Goal: Task Accomplishment & Management: Complete application form

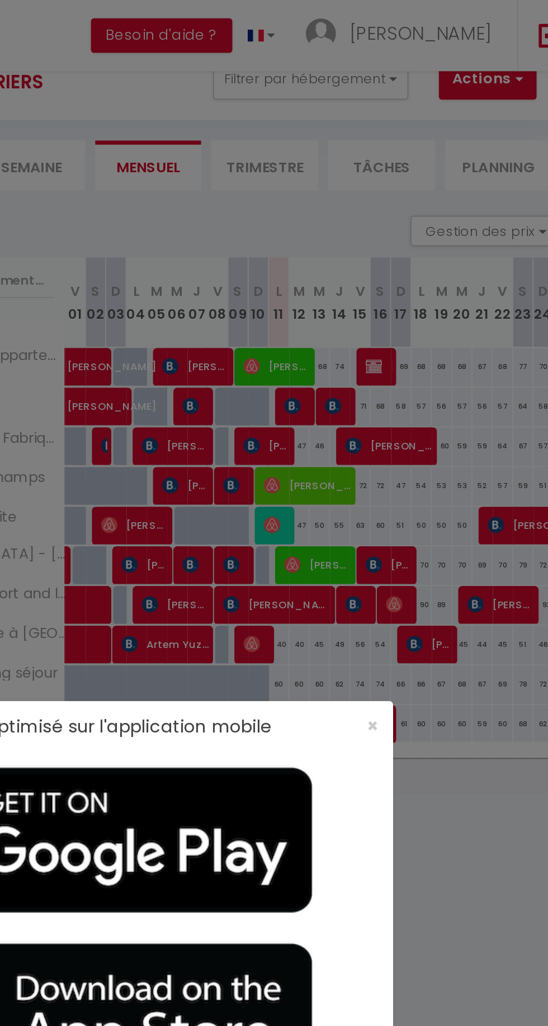
scroll to position [39, 0]
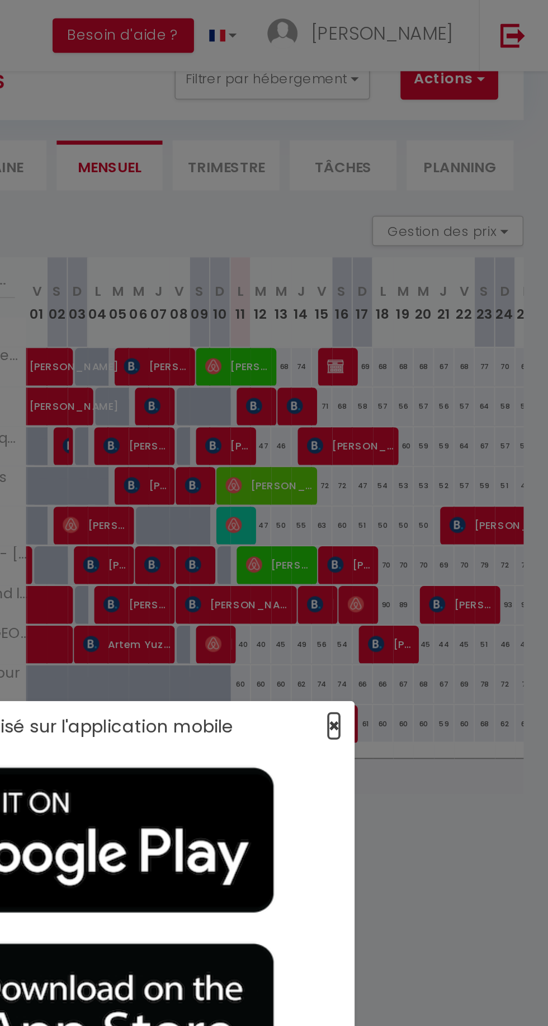
click at [431, 399] on span "×" at bounding box center [430, 399] width 6 height 14
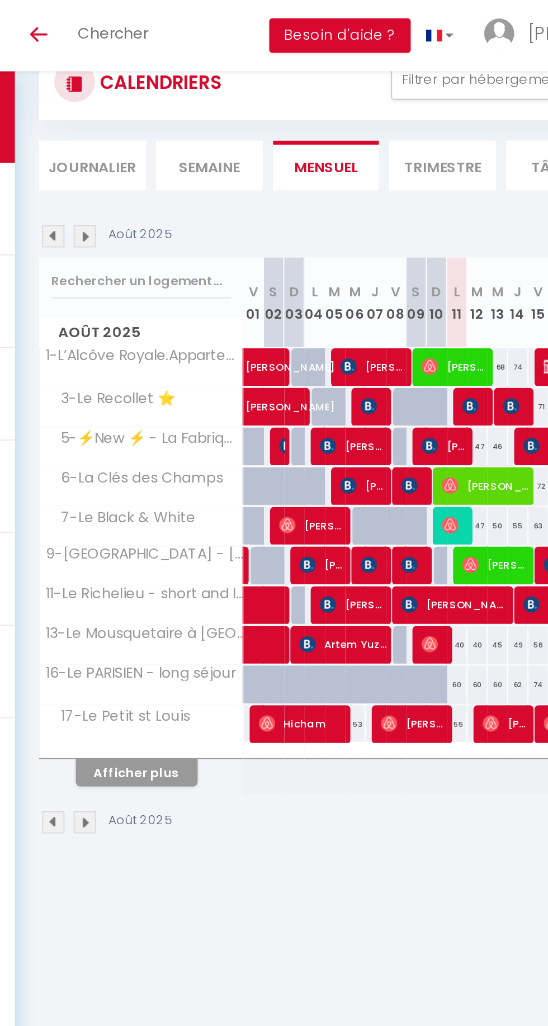
click at [242, 98] on li "Semaine" at bounding box center [243, 90] width 59 height 27
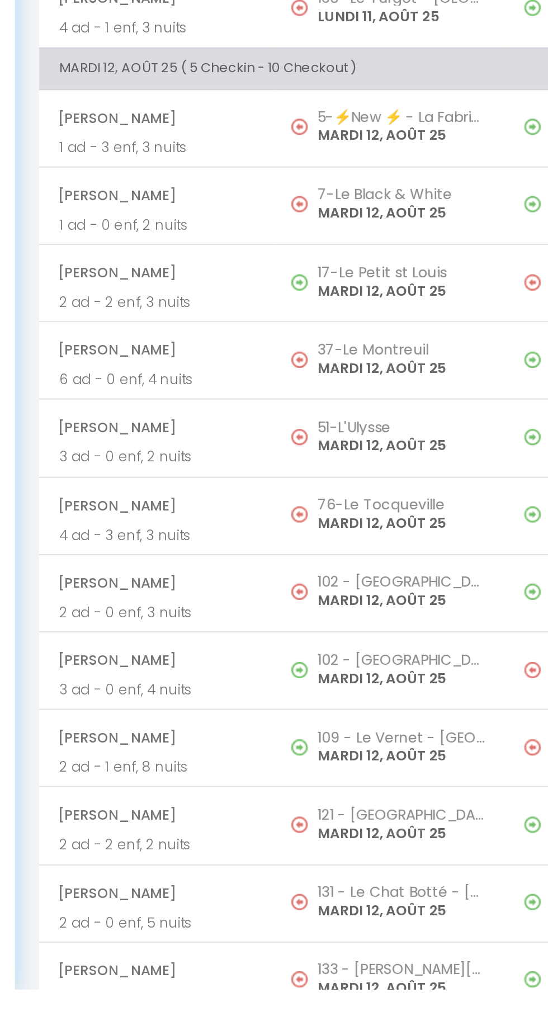
scroll to position [336, 0]
click at [348, 849] on p "MARDI 12, AOÛT 25" at bounding box center [349, 855] width 93 height 12
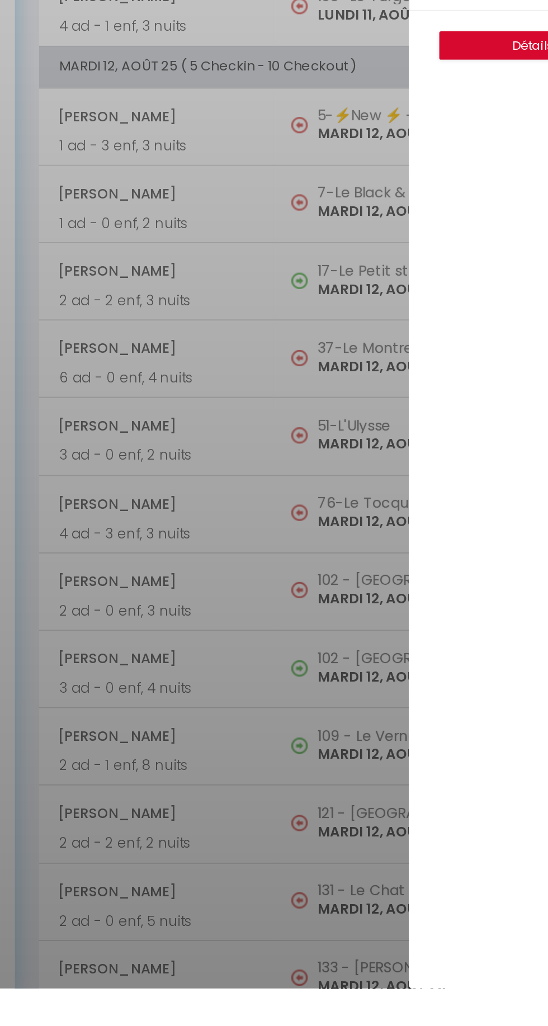
select select "OK"
select select "KO"
select select "0"
select select "1"
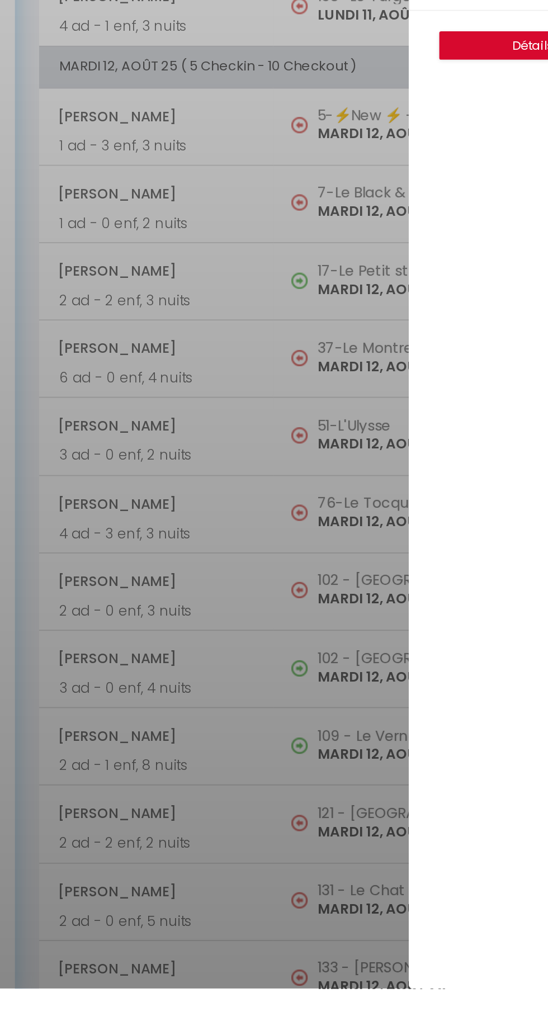
select select
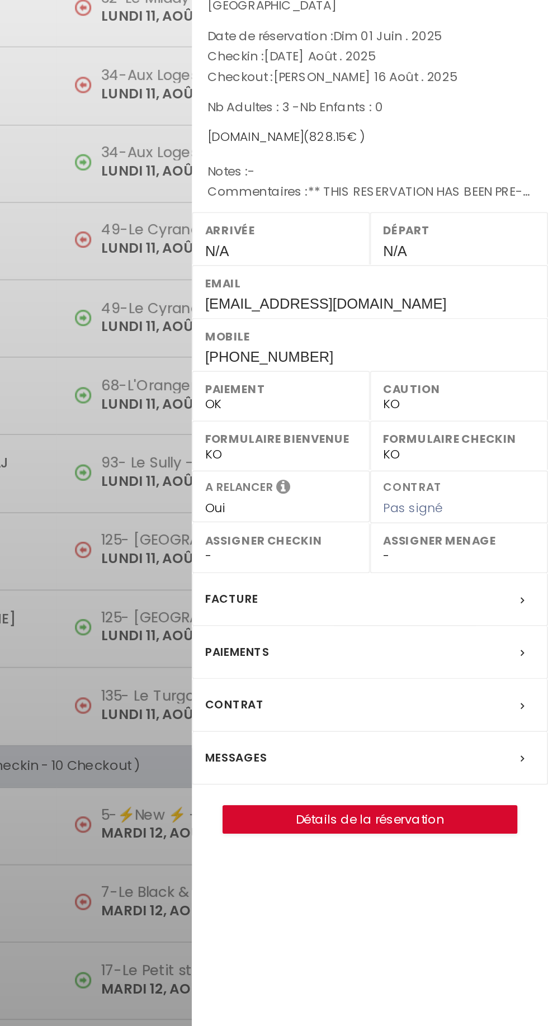
click at [403, 479] on div "Messages" at bounding box center [450, 474] width 196 height 29
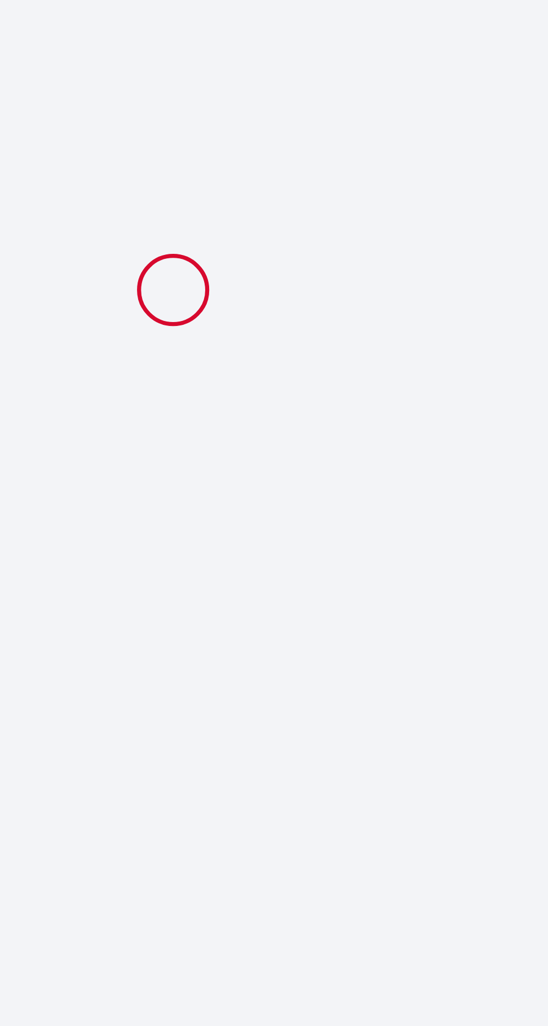
type input "Jan Willem"
type input "Tuinema"
type input "jtuine.689203@guest.booking.com"
type input "+31618725351"
select select "NL"
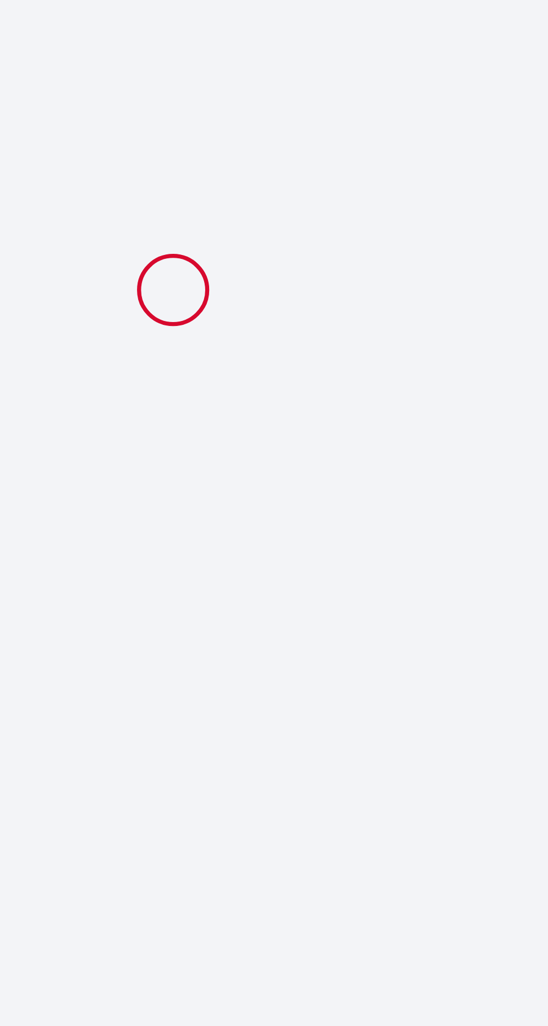
type input "124.1"
type input "11.59"
select select "34415"
select select "1"
select select
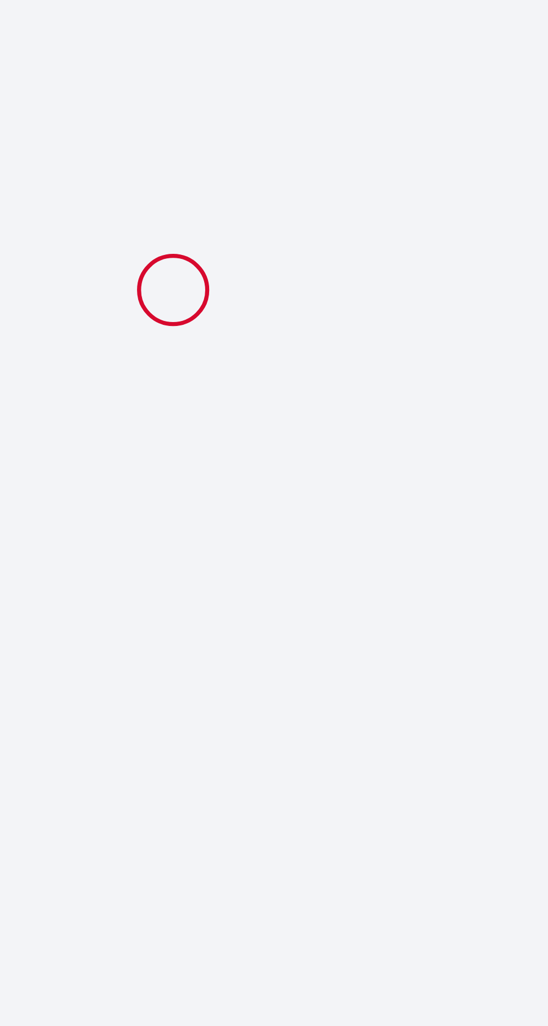
select select
type input "3"
select select "12"
select select
type input "604"
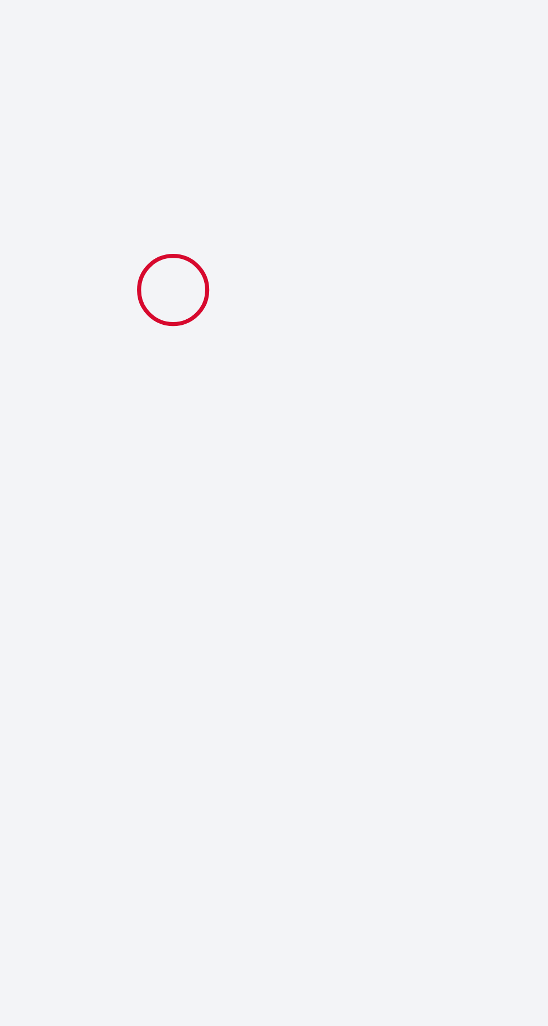
checkbox input "false"
type input "0"
select select "2"
type input "126"
type input "0"
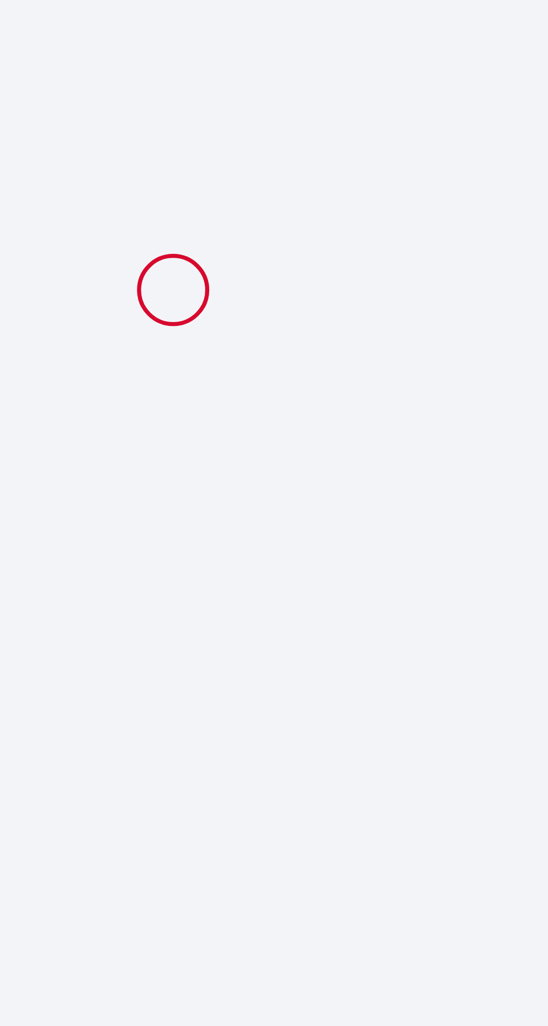
type input "0"
select select
select select "14"
checkbox input "false"
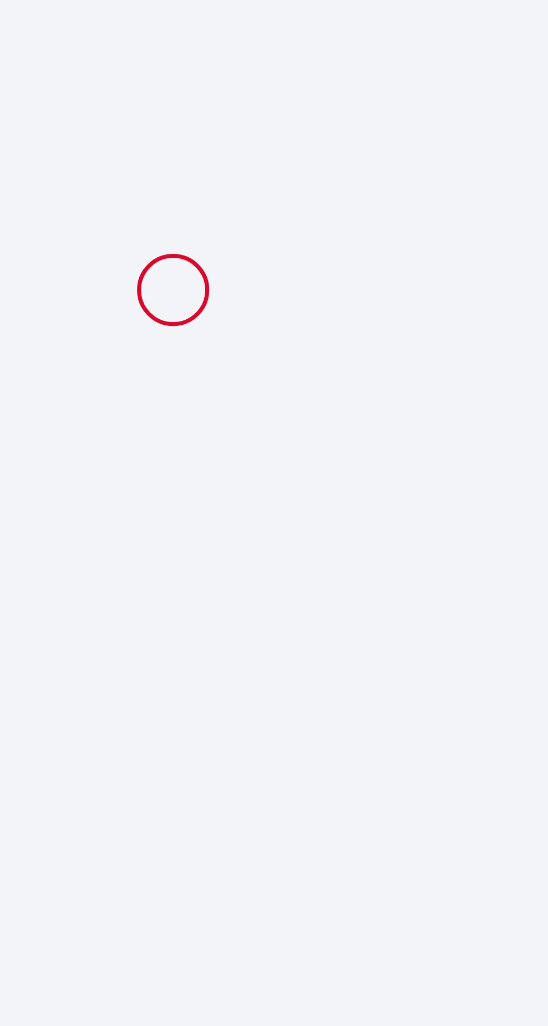
select select
checkbox input "false"
select select
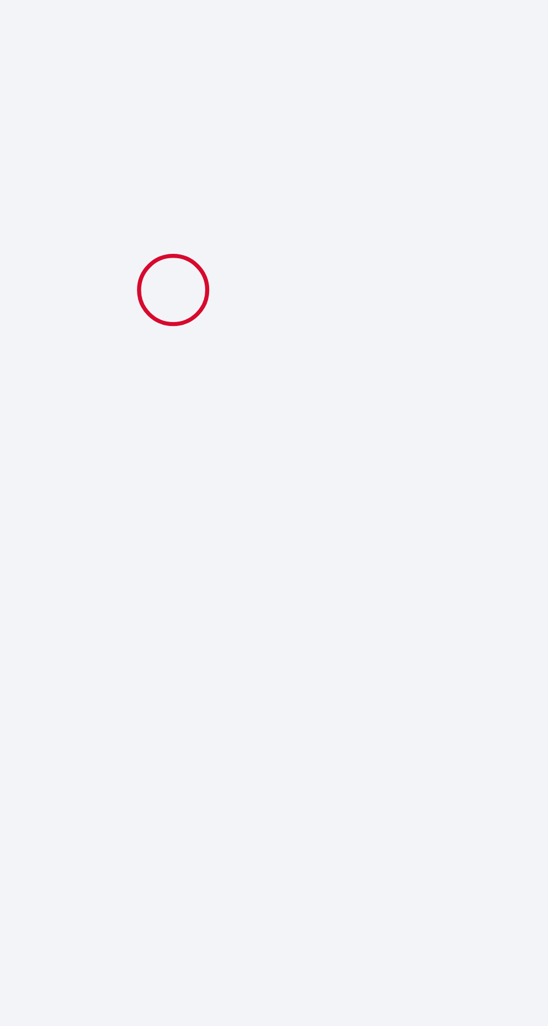
checkbox input "false"
type textarea "** THIS RESERVATION HAS BEEN PRE-PAID ** BOOKING NOTE : Payment charge is EUR 1…"
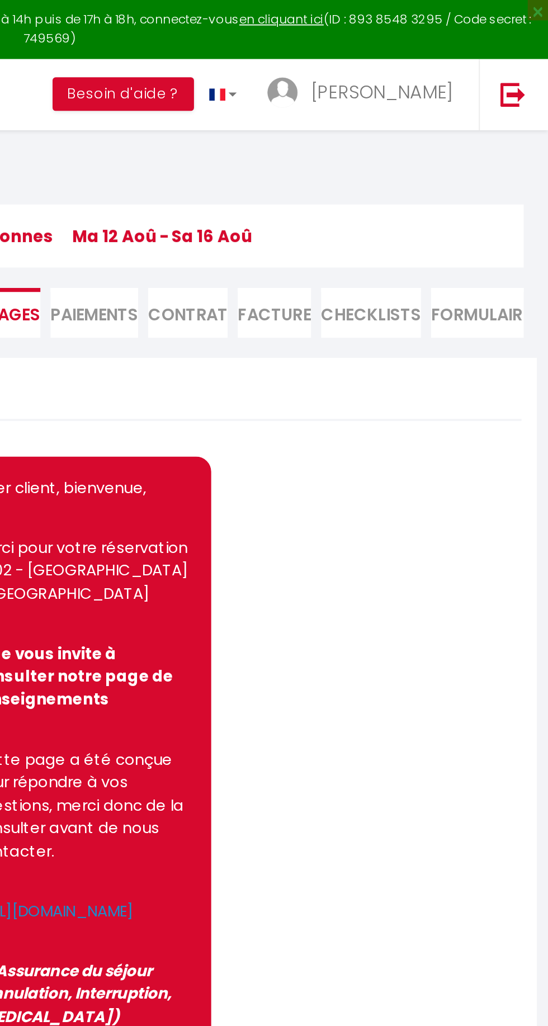
scroll to position [1787, 0]
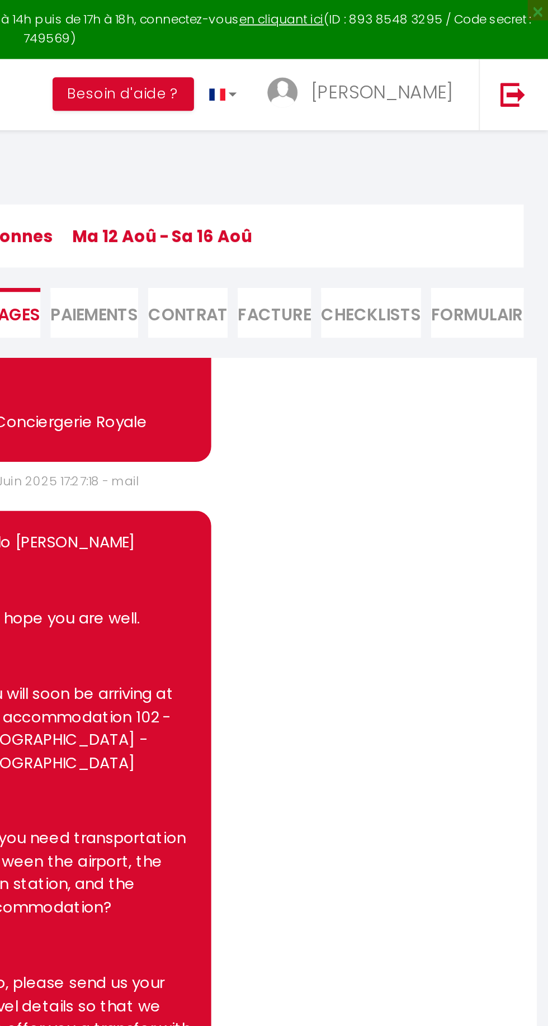
click at [294, 168] on li "Paiements" at bounding box center [299, 171] width 48 height 27
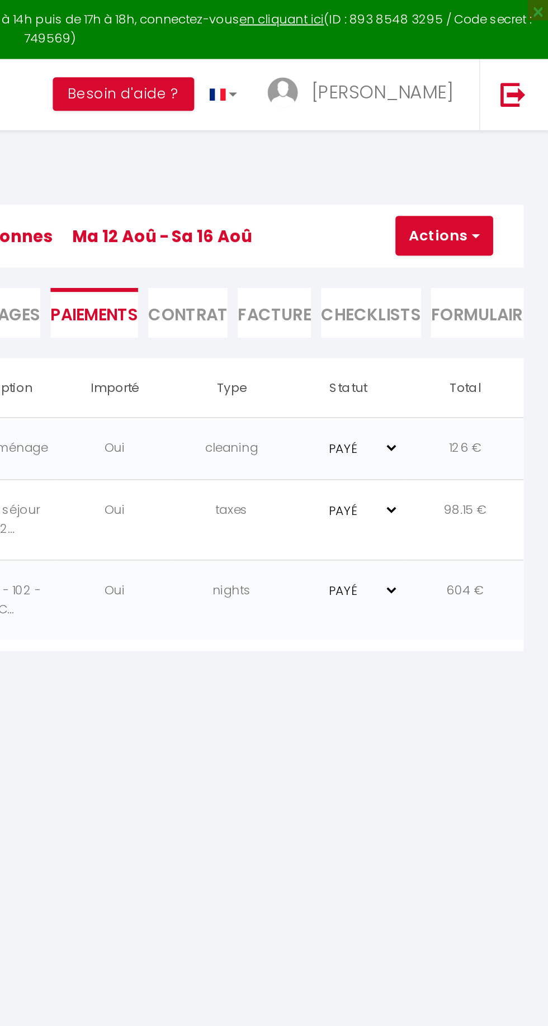
click at [268, 172] on span "Messages" at bounding box center [245, 173] width 47 height 13
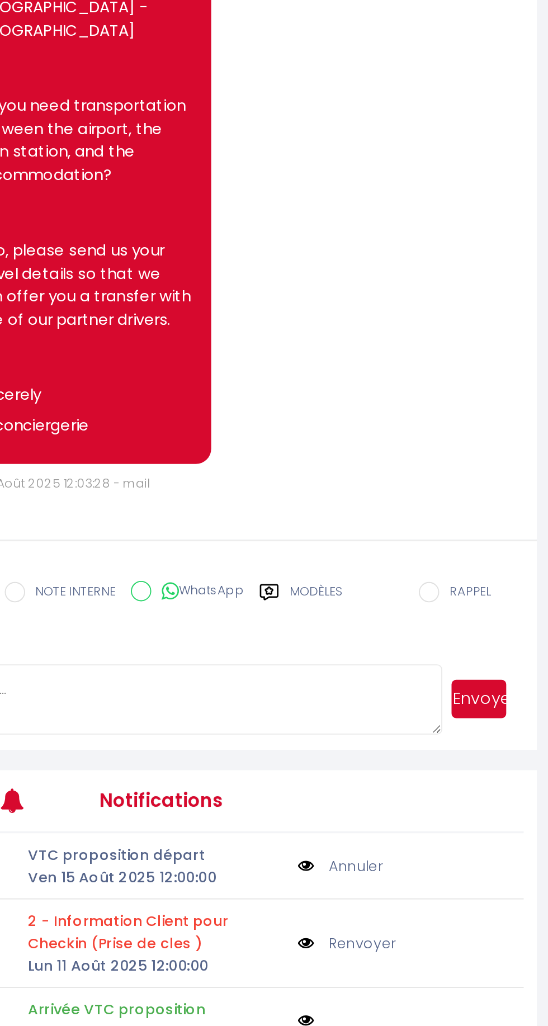
click at [409, 445] on label "Modèles" at bounding box center [421, 435] width 30 height 20
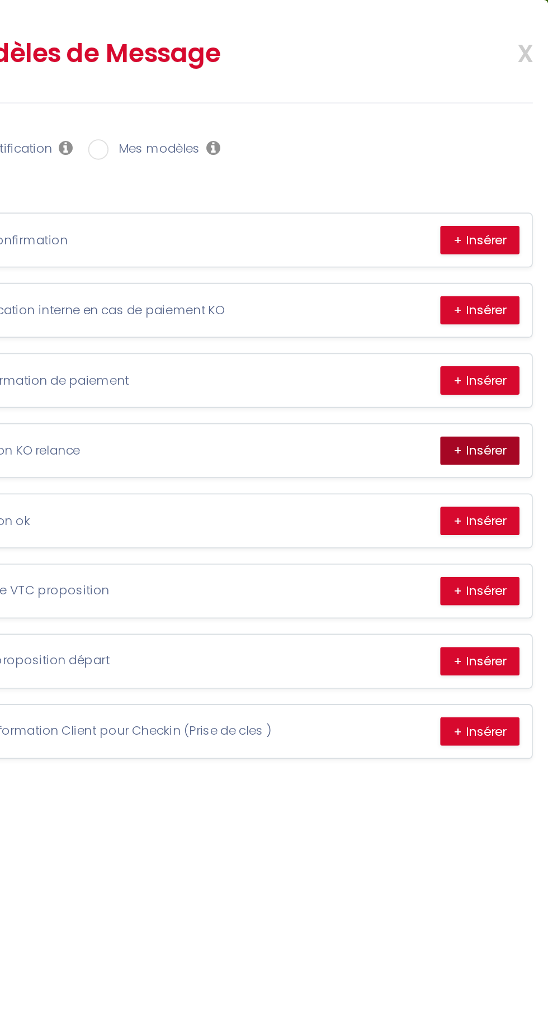
click at [513, 249] on button "+ Insérer" at bounding box center [511, 248] width 44 height 16
type textarea "Hello Jan Willem In accordance with the conditions, a security deposit will be …"
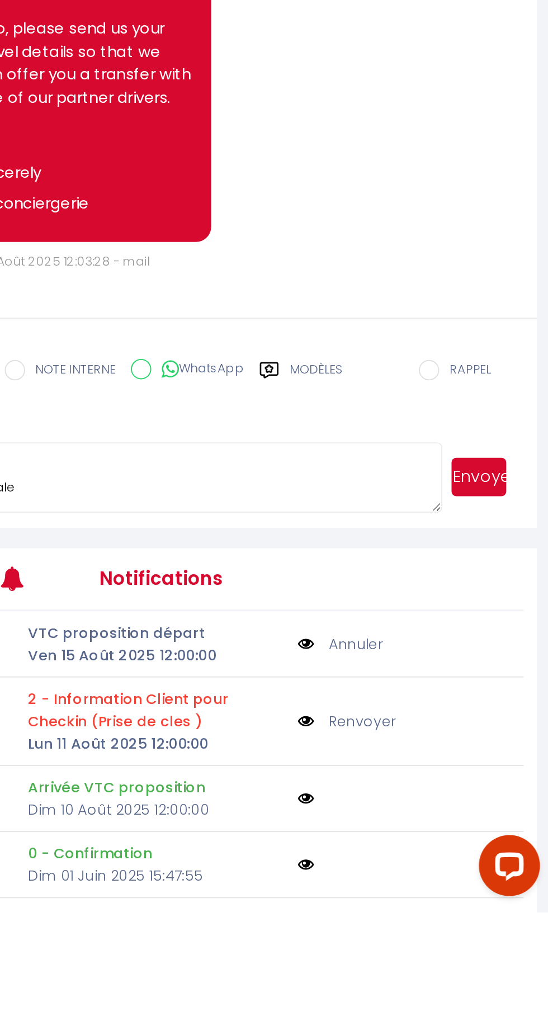
click at [512, 798] on button "Envoyer" at bounding box center [510, 786] width 30 height 21
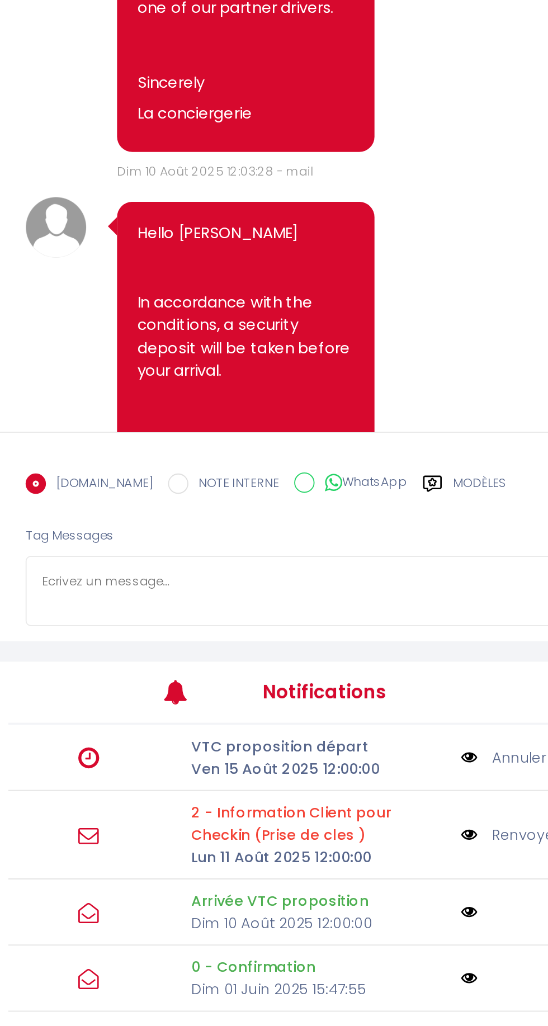
click at [406, 742] on label "Modèles" at bounding box center [421, 733] width 30 height 20
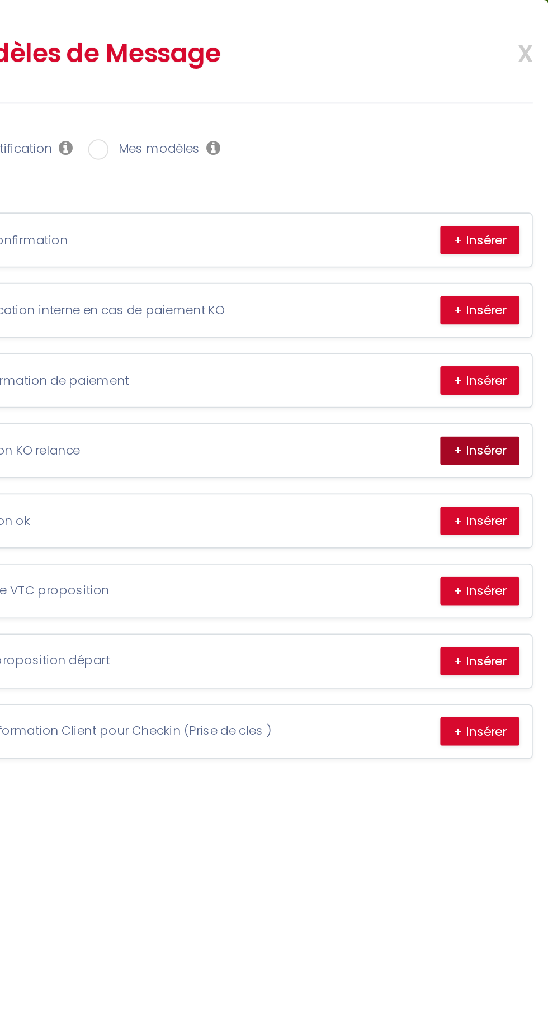
click at [509, 249] on button "+ Insérer" at bounding box center [511, 248] width 44 height 16
type textarea "Hello Jan Willem In accordance with the conditions, a security deposit will be …"
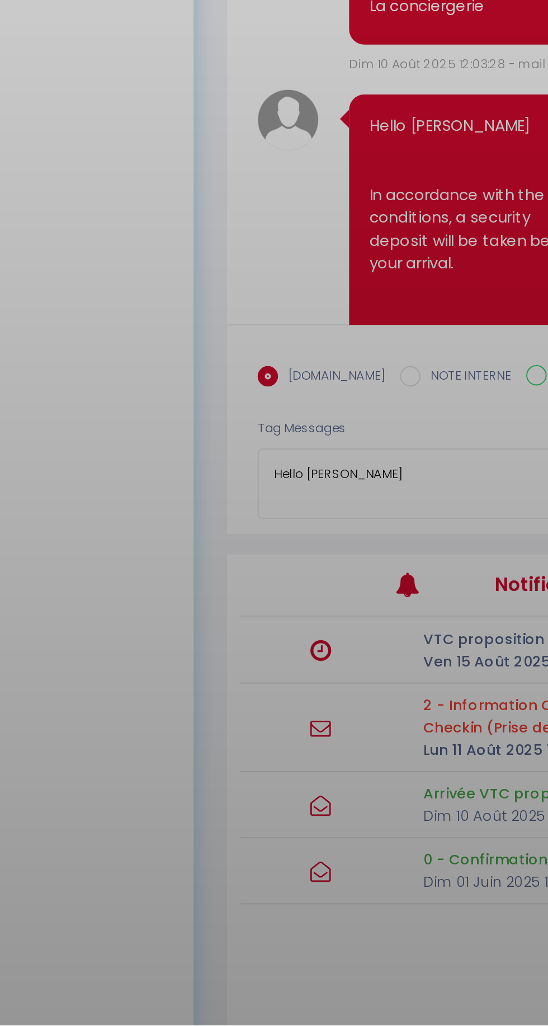
scroll to position [221, 0]
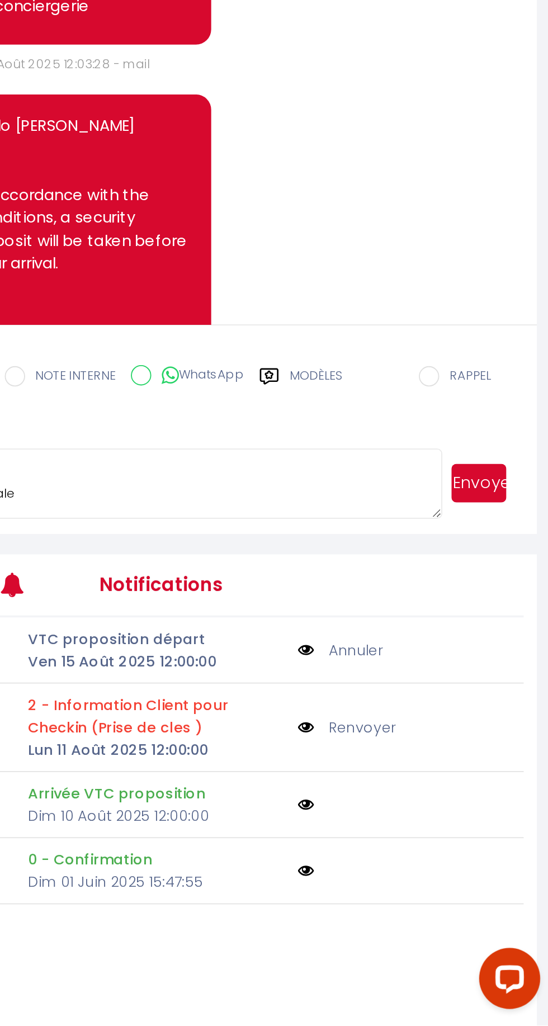
click at [512, 739] on button "Envoyer" at bounding box center [510, 728] width 30 height 21
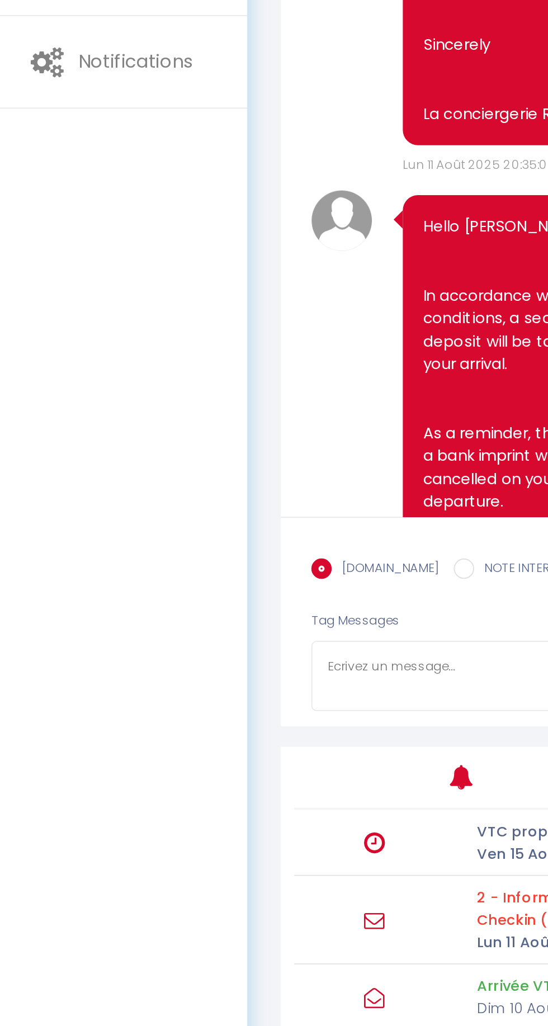
scroll to position [0, 0]
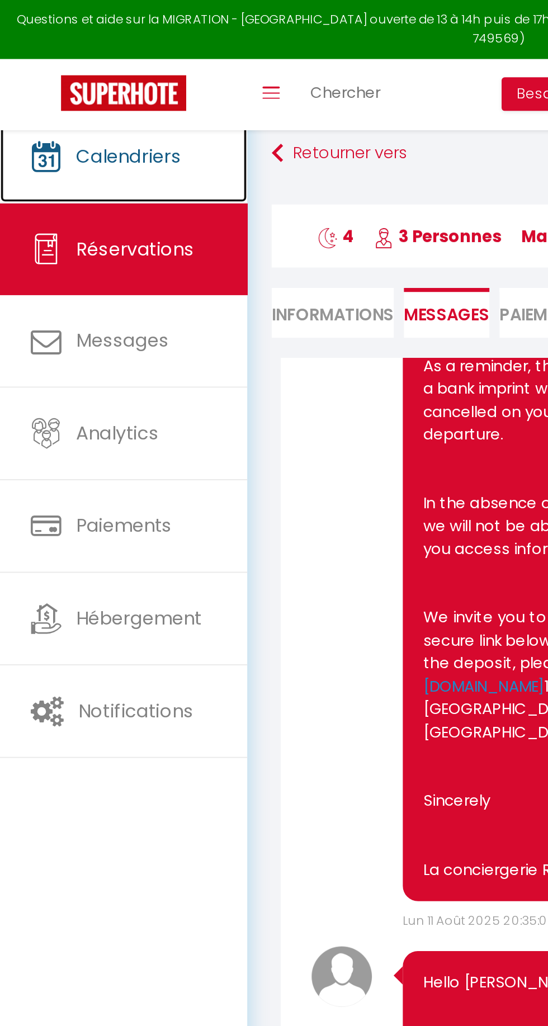
click at [76, 93] on link "Calendriers" at bounding box center [68, 86] width 136 height 50
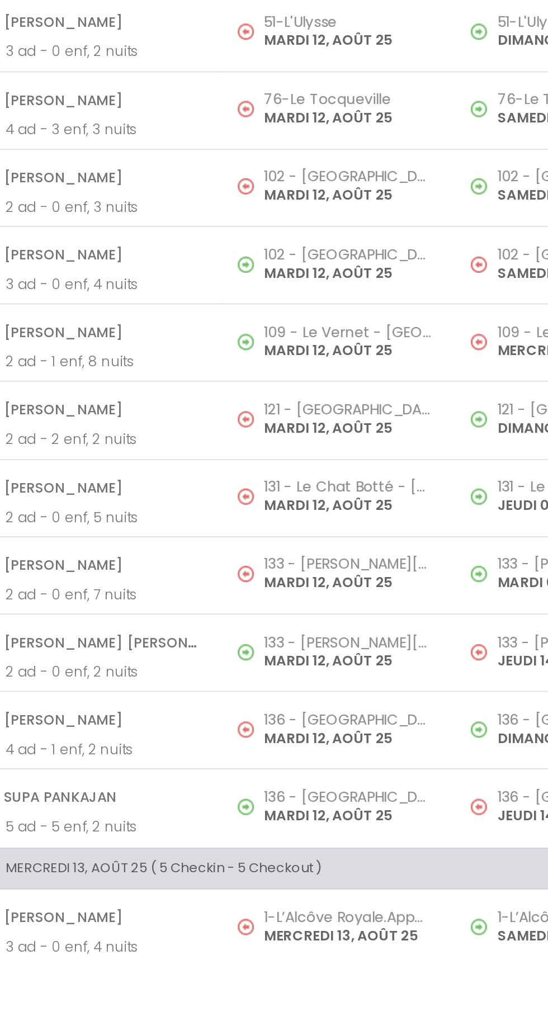
scroll to position [568, 0]
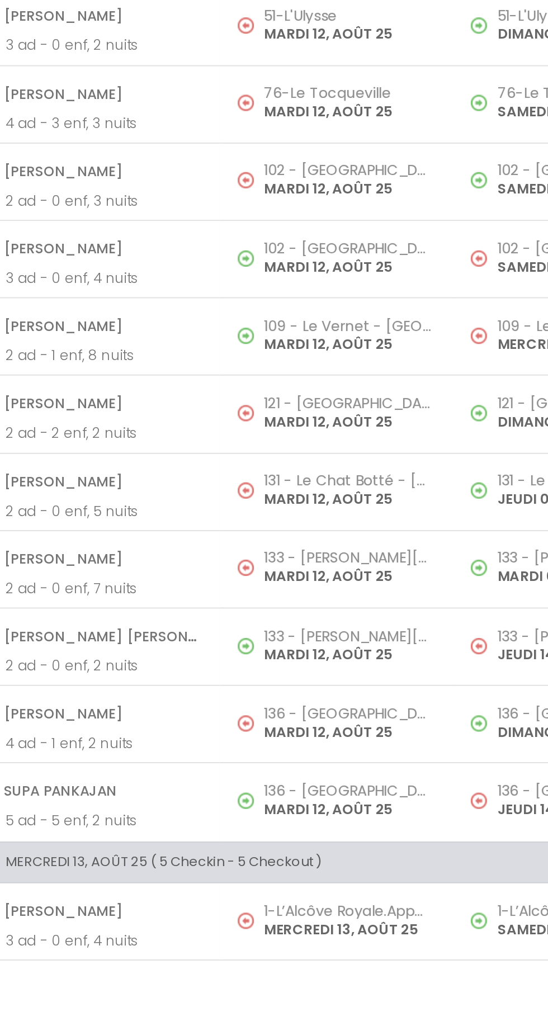
click at [339, 937] on p "MARDI 12, AOÛT 25" at bounding box center [349, 943] width 93 height 12
select select "OK"
select select "KO"
select select "0"
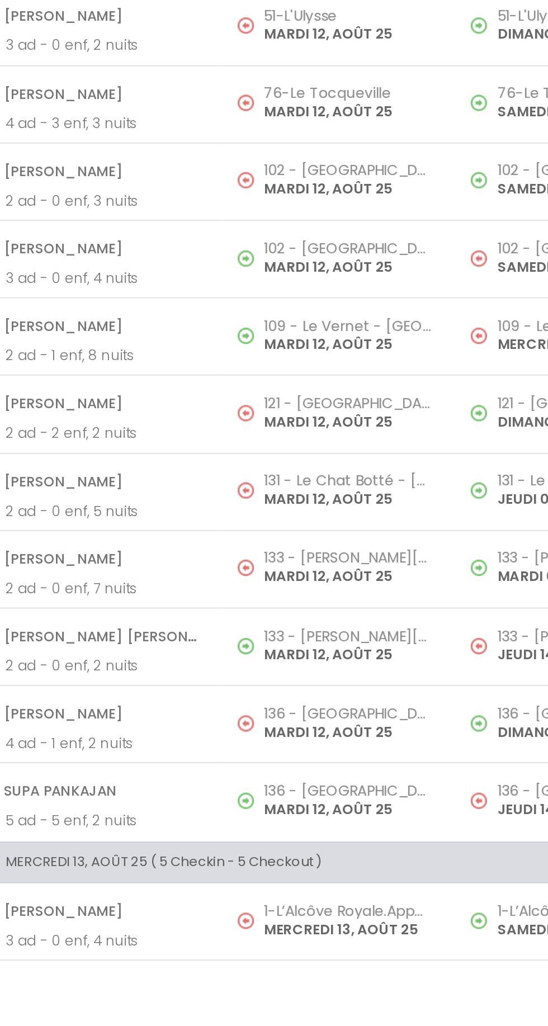
select select "1"
select select
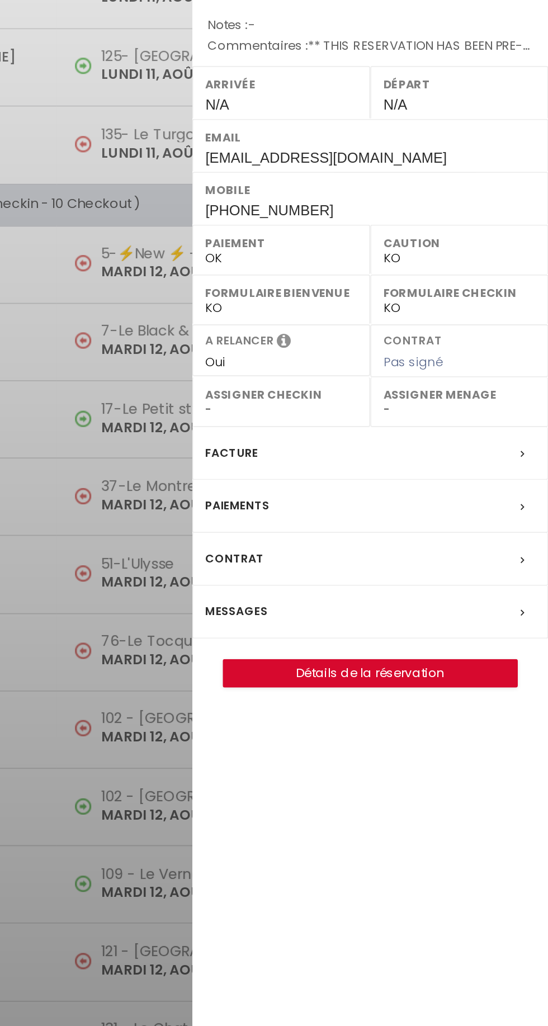
click at [418, 461] on div "Messages" at bounding box center [450, 463] width 196 height 29
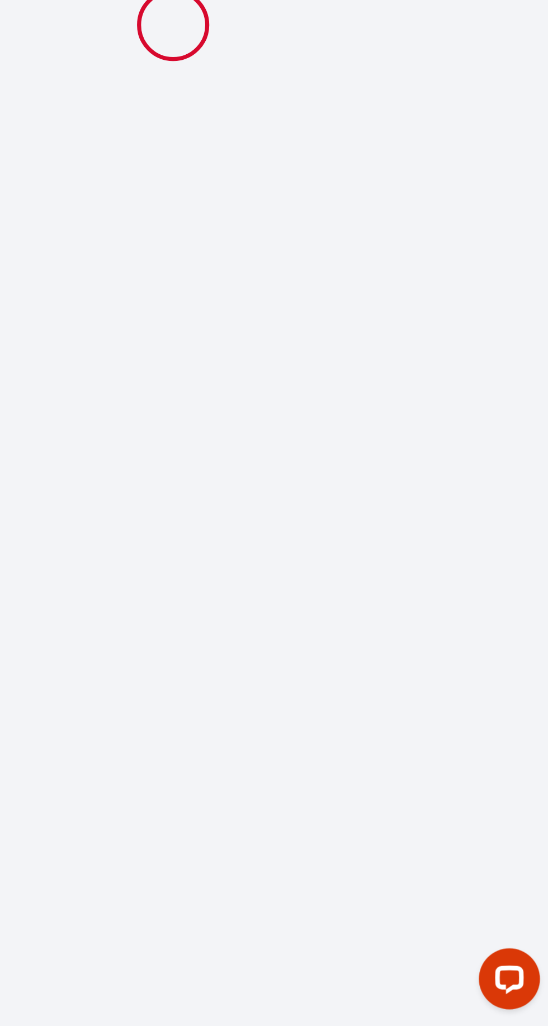
scroll to position [78, 0]
type input "Supa"
type input "PANKAJAN"
type input "spanka.956418@guest.booking.com"
type input "+33650648175"
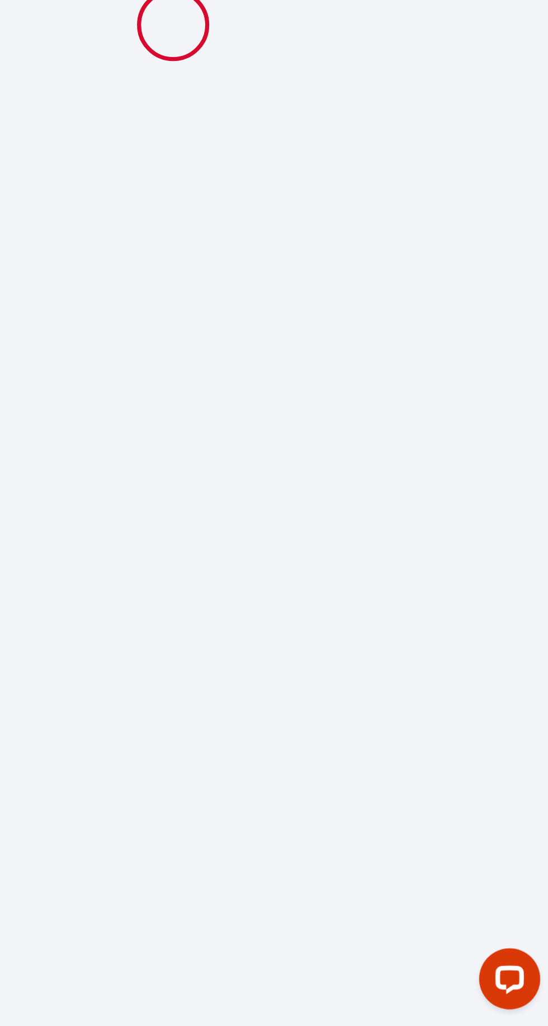
type input "."
select select "FR"
type input "88.5"
type input "8.6"
select select "73495"
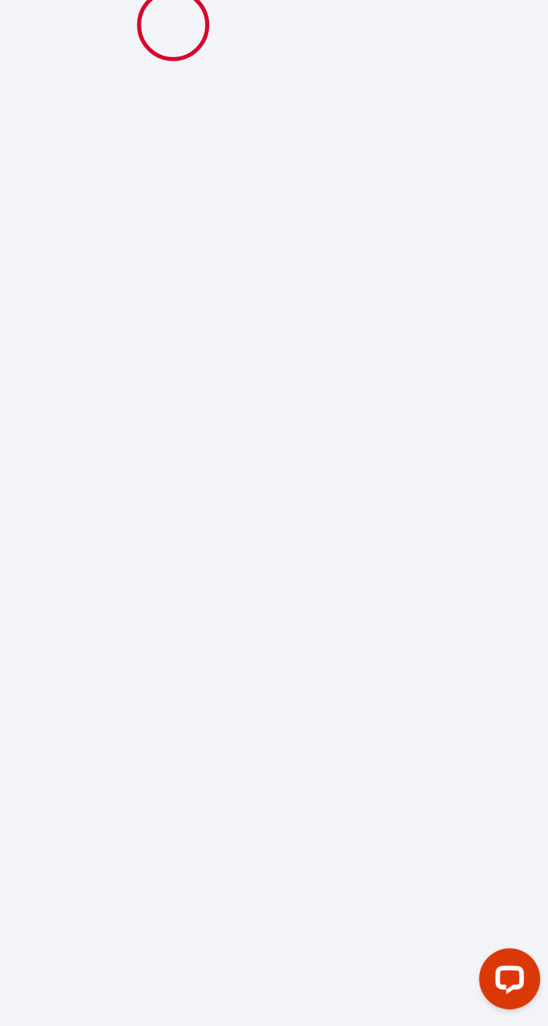
select select "1"
select select
type input "5"
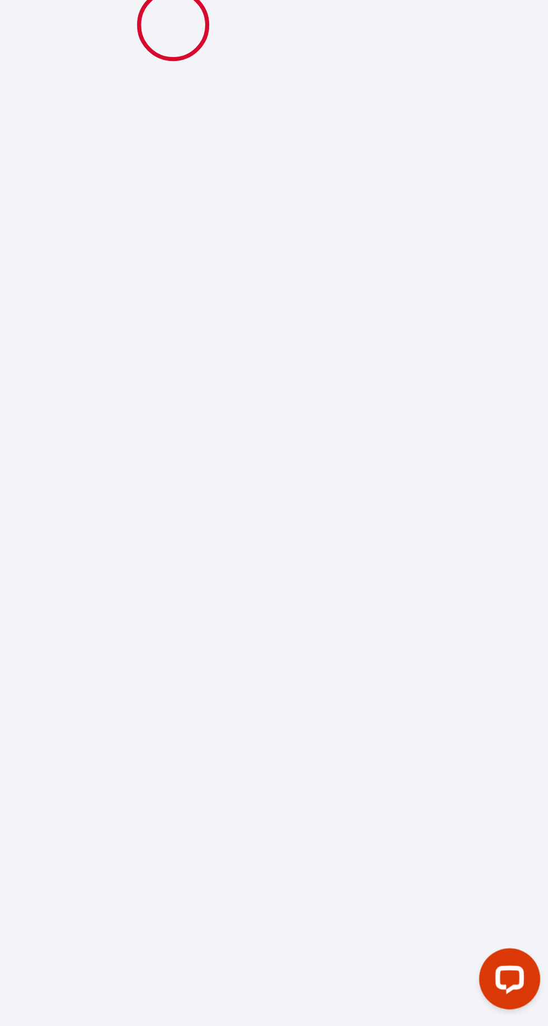
select select "12"
select select
type input "440"
checkbox input "false"
type input "0"
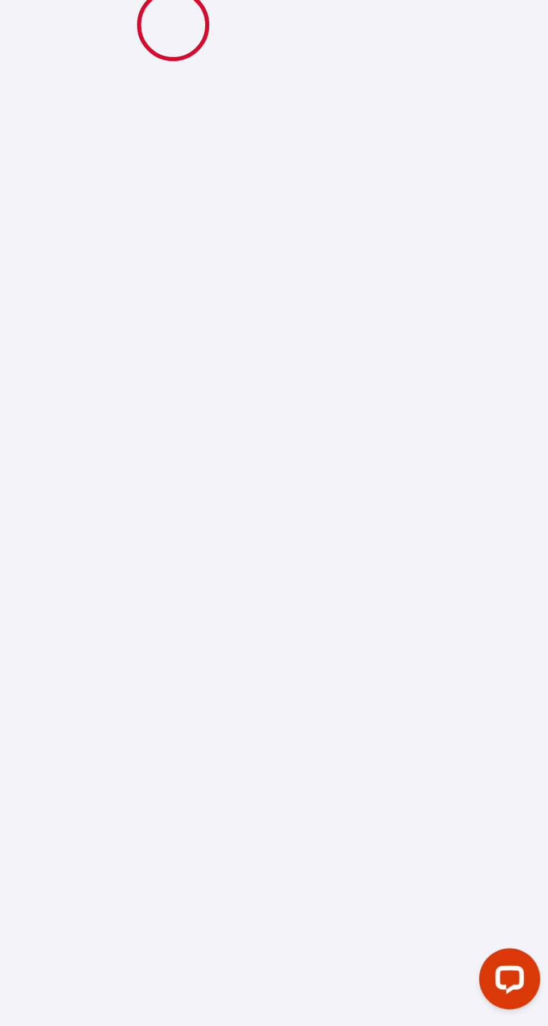
select select "2"
type input "150"
type input "0"
select select
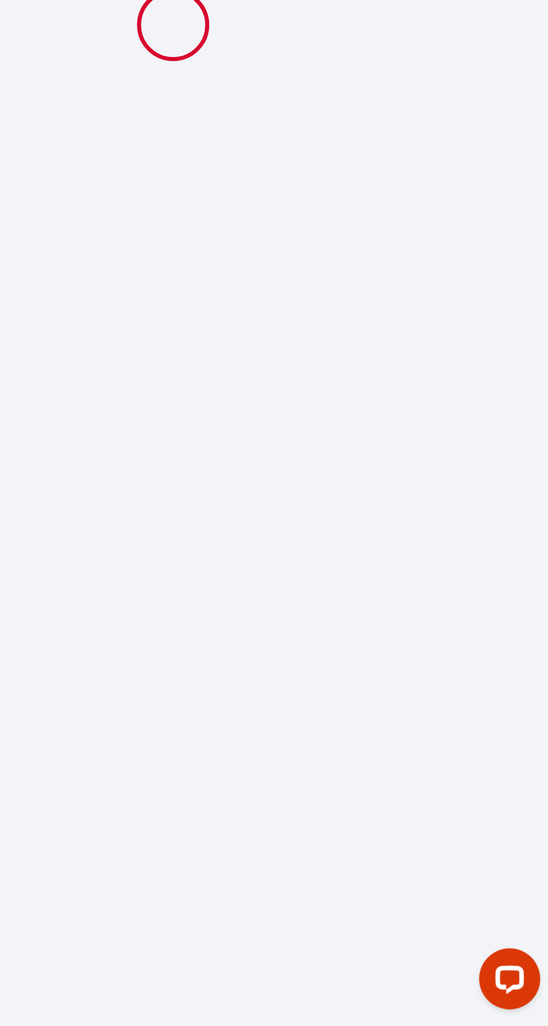
select select
select select "14"
checkbox input "false"
select select
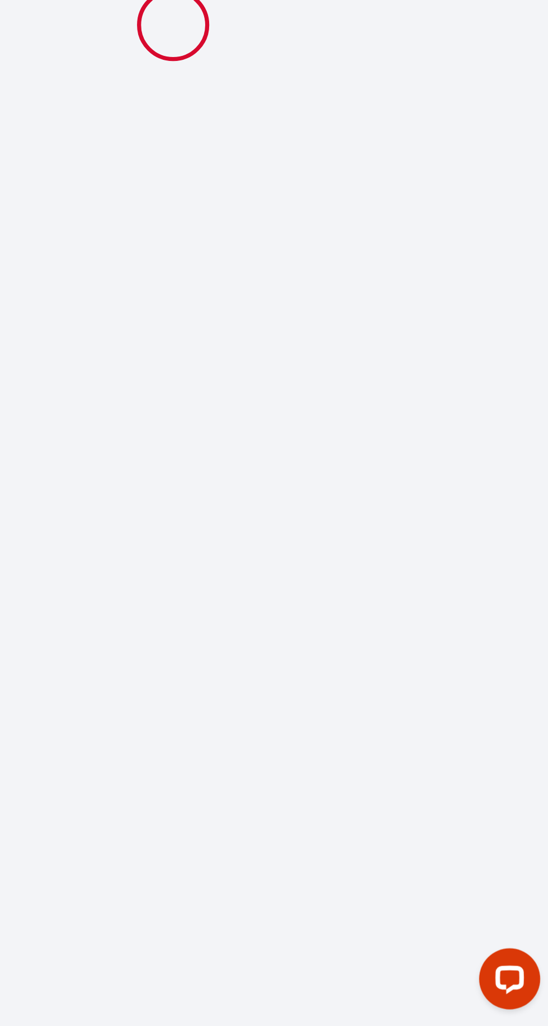
checkbox input "false"
select select
checkbox input "false"
type textarea "** THIS RESERVATION HAS BEEN PRE-PAID ** Reservation has a cancellation grace p…"
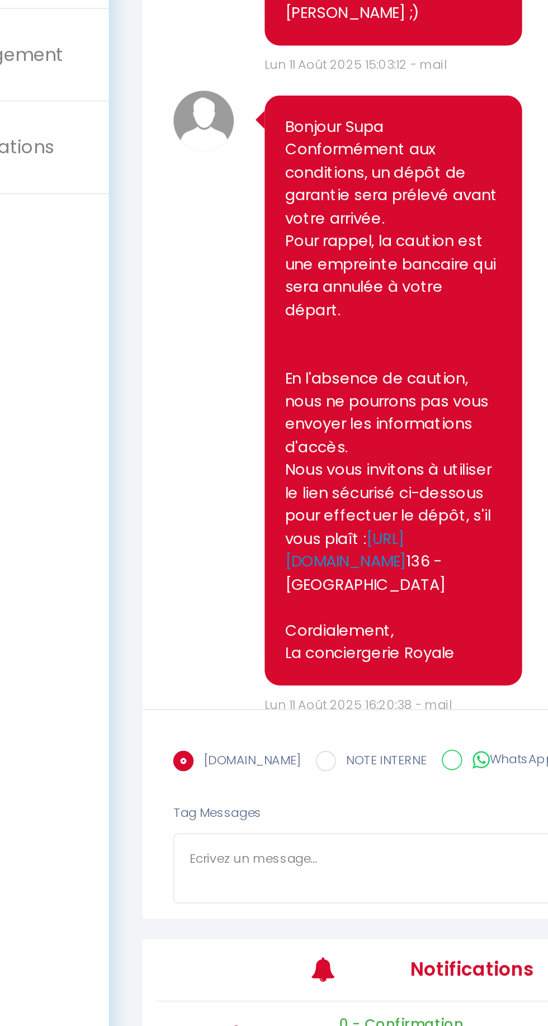
scroll to position [1822, 0]
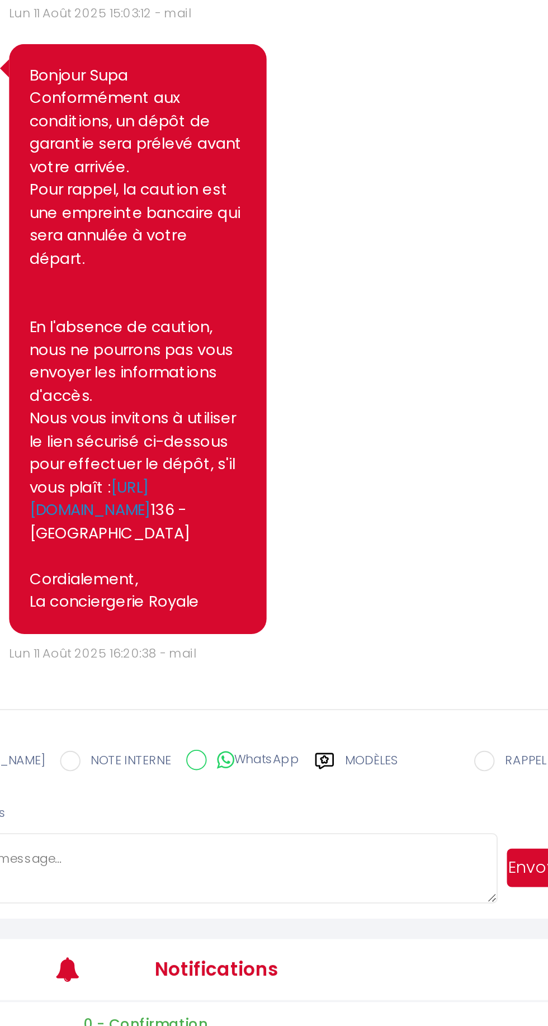
click at [408, 742] on label "Modèles" at bounding box center [421, 733] width 30 height 20
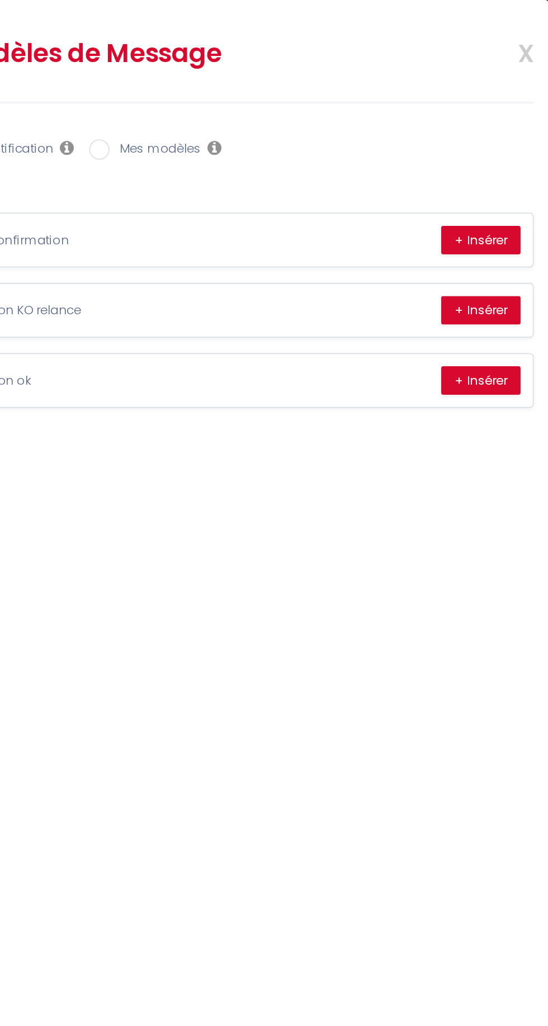
scroll to position [0, 0]
click at [503, 173] on button "+ Insérer" at bounding box center [511, 171] width 44 height 16
type textarea "Bonjour Supa Conformément aux conditions, un dépôt de garantie sera prélevé ava…"
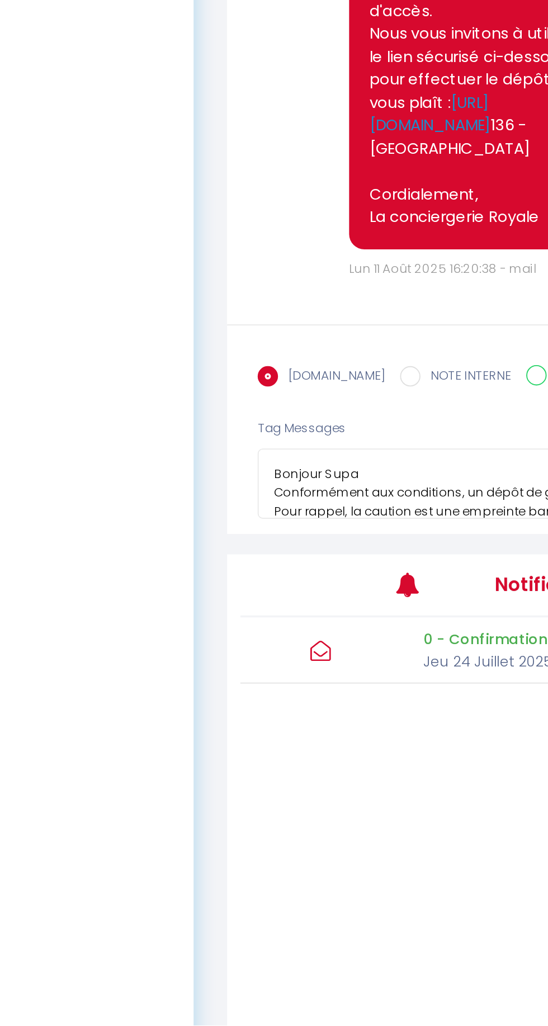
scroll to position [116, 0]
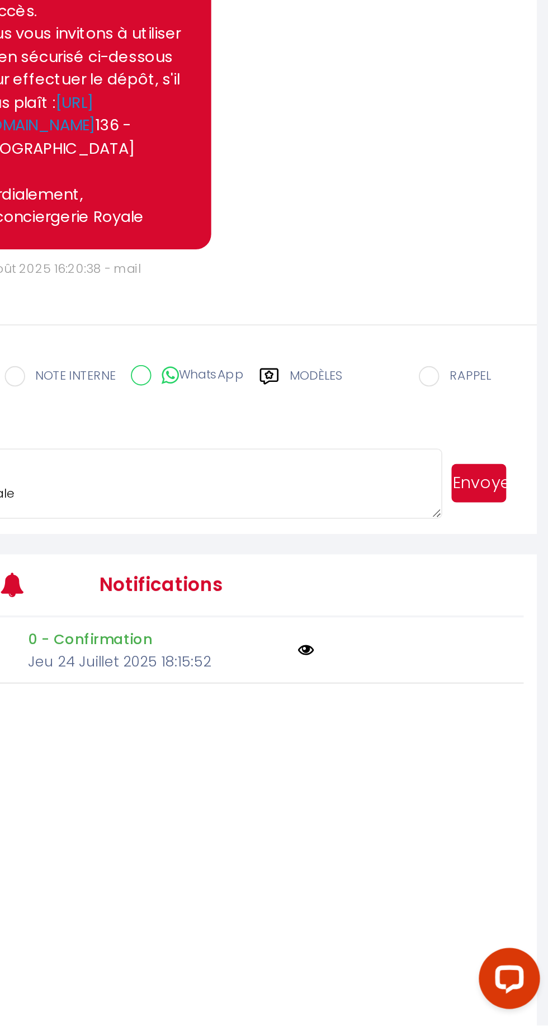
click at [513, 739] on button "Envoyer" at bounding box center [510, 728] width 30 height 21
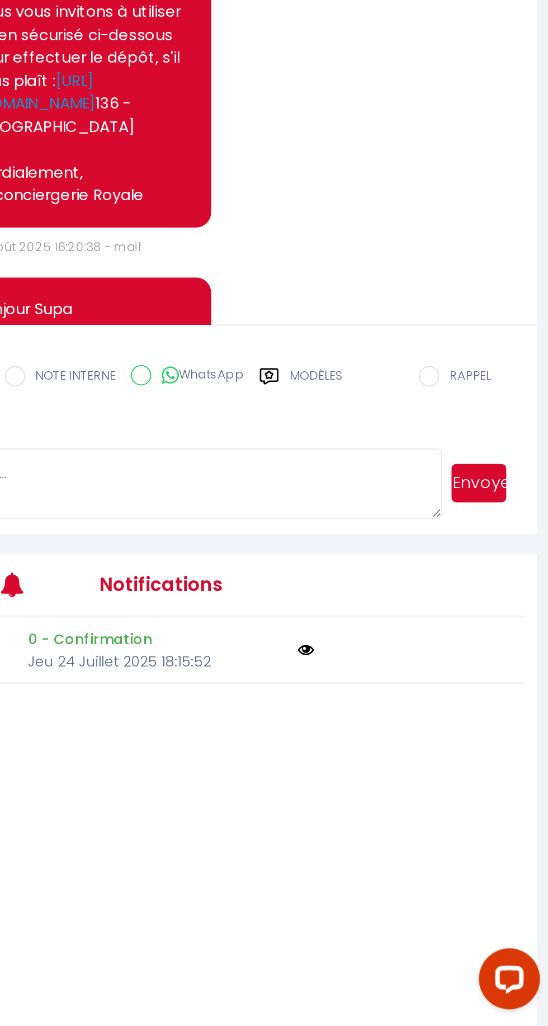
click at [547, 797] on div "Retourner vers Supa PANKAJAN 2 10 Personnes ma 12 Aoû - je 14 Aoû Actions Enreg…" at bounding box center [342, 798] width 412 height 1593
click at [299, 526] on link "https://superhote.com/applink/p/WfH6RnVH" at bounding box center [266, 513] width 67 height 25
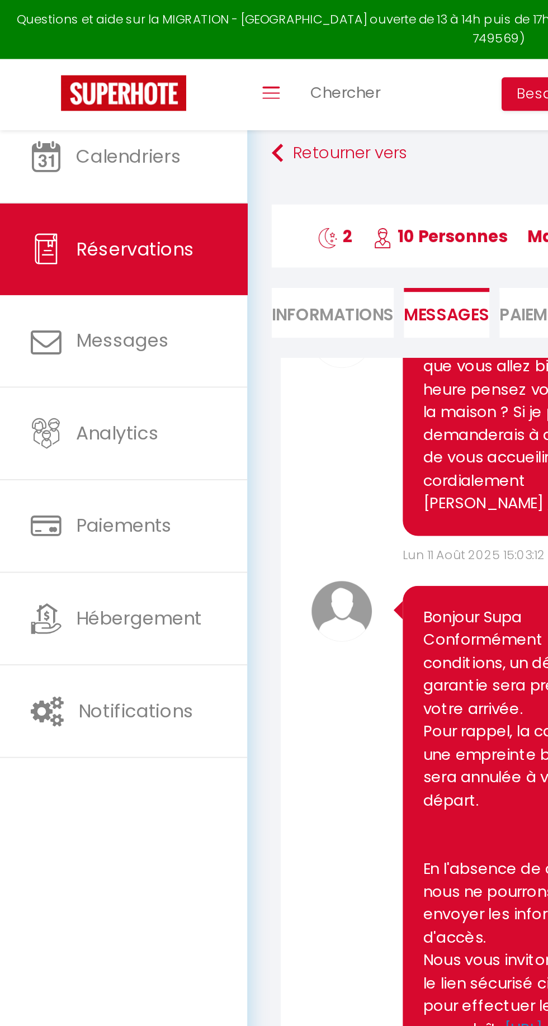
click at [186, 163] on li "Informations" at bounding box center [182, 171] width 67 height 27
select select
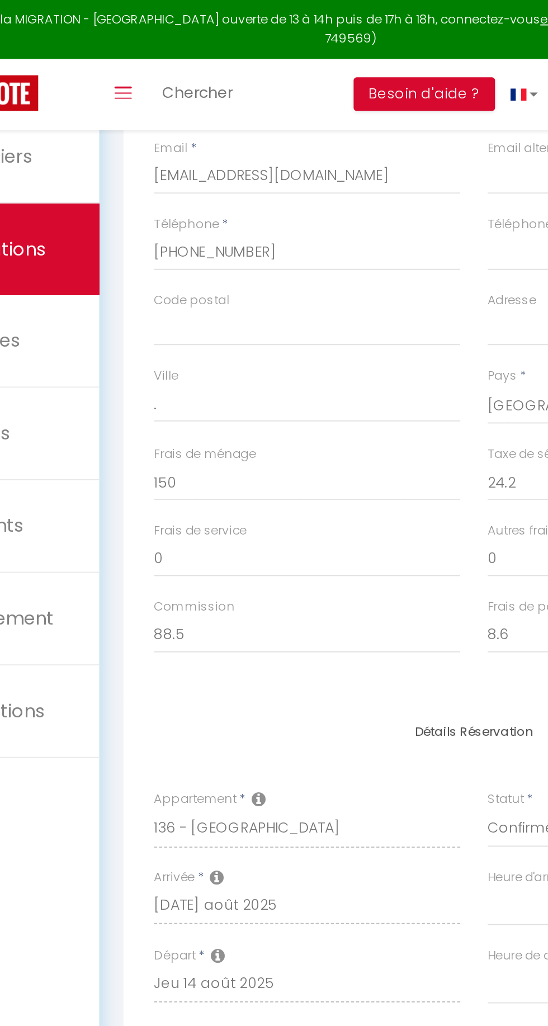
scroll to position [210, 0]
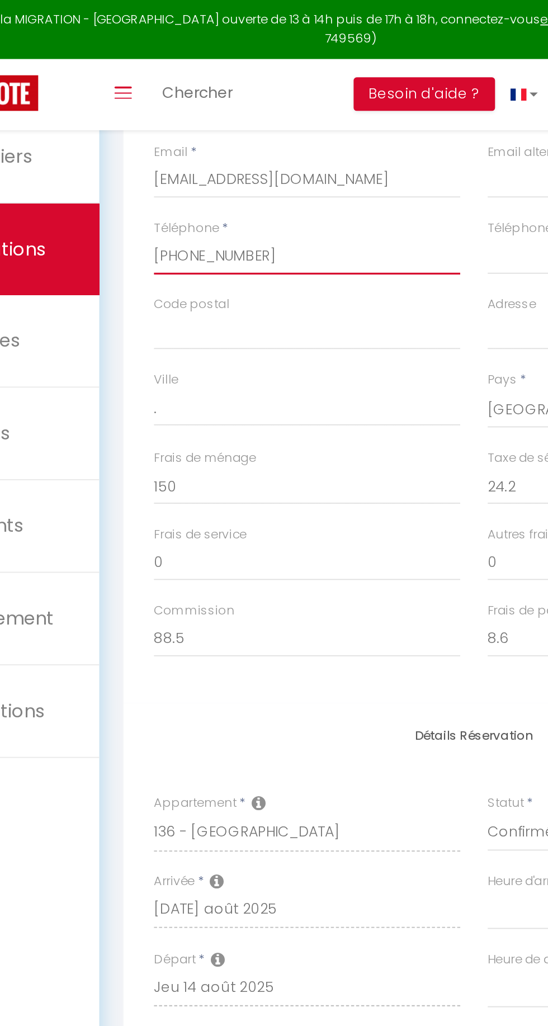
select select
checkbox input "false"
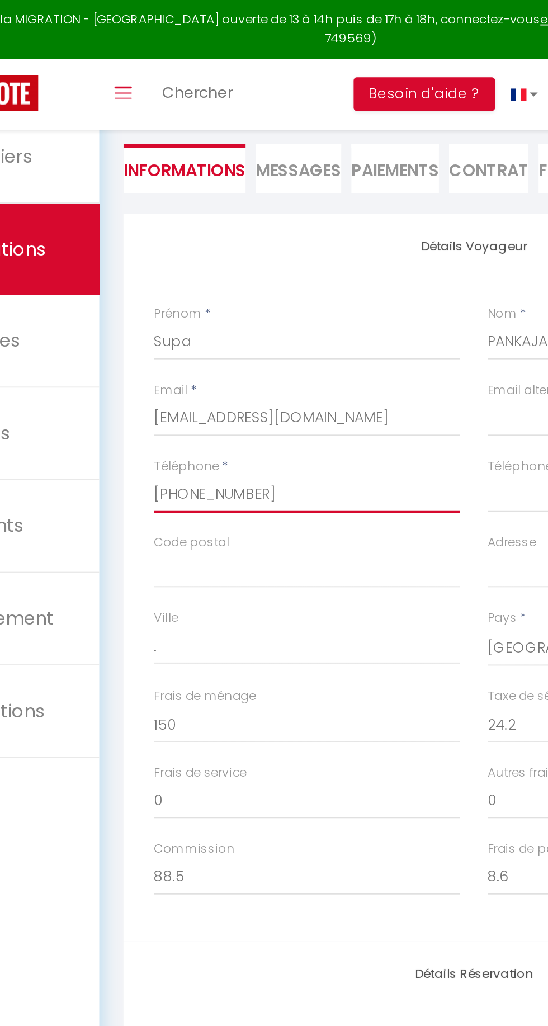
scroll to position [0, 0]
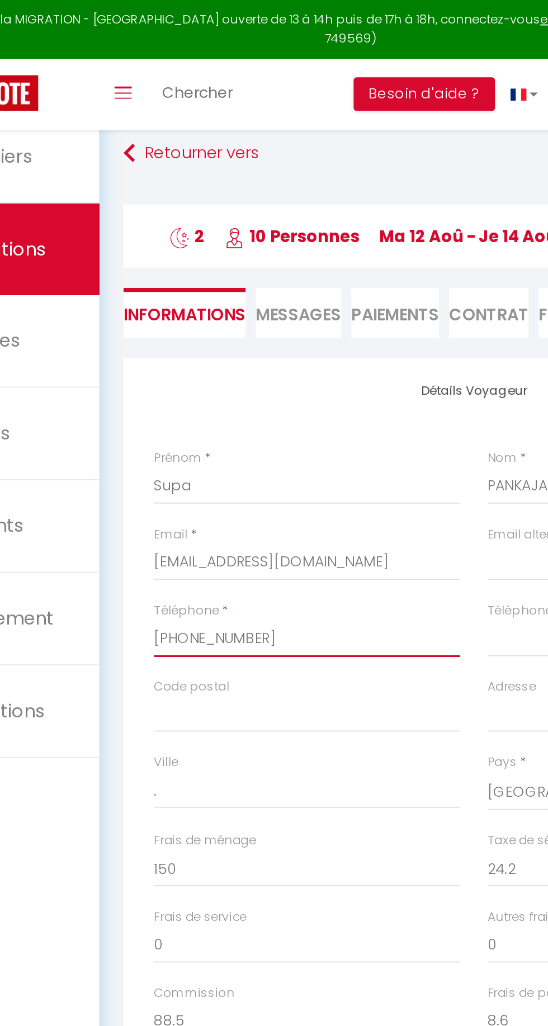
select select
checkbox input "false"
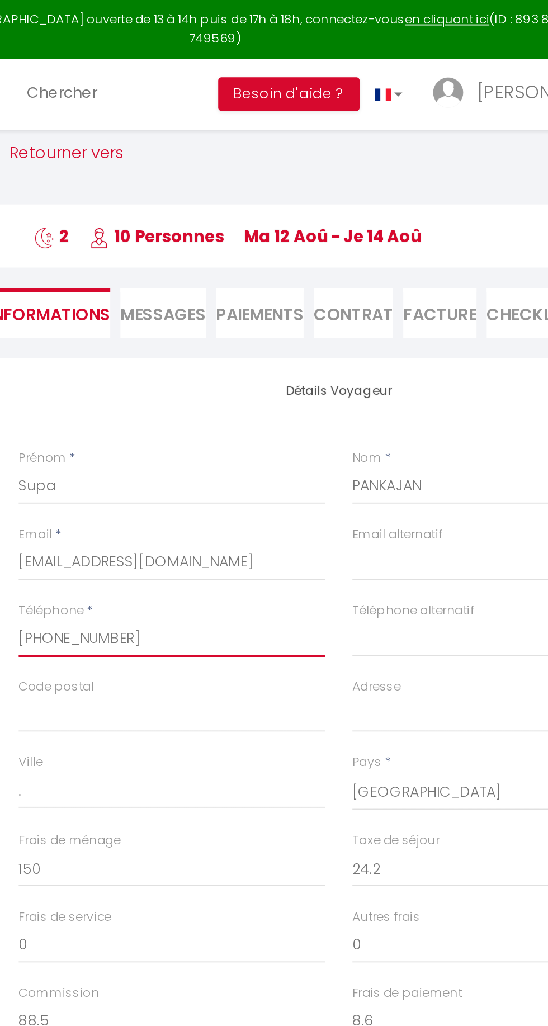
select select
checkbox input "false"
select select
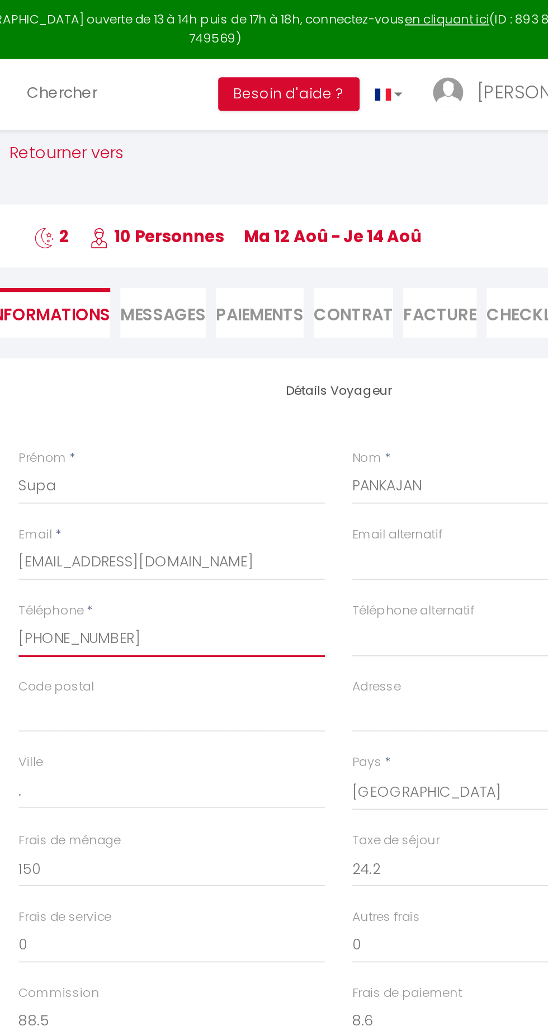
checkbox input "false"
select select
checkbox input "false"
select select
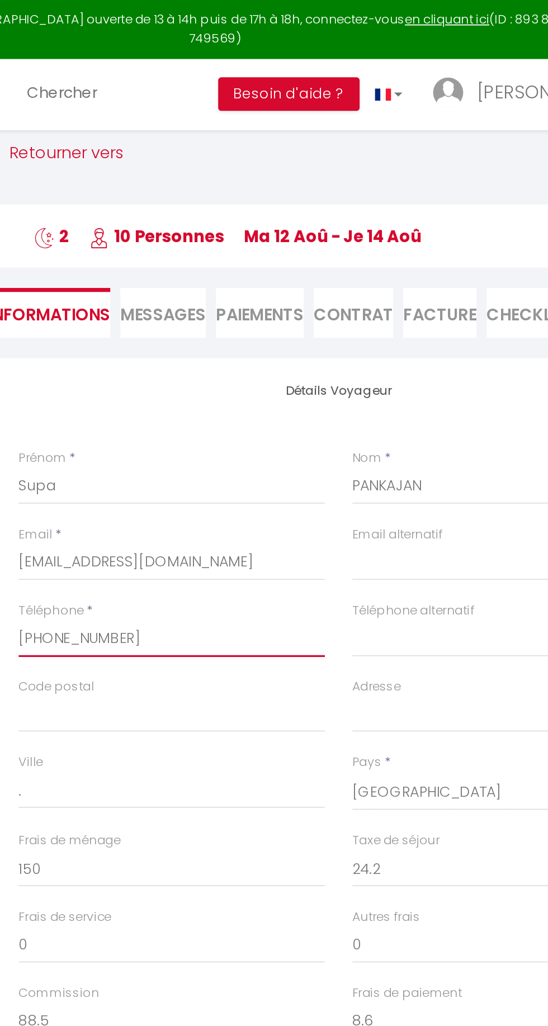
select select
checkbox input "false"
select select
checkbox input "false"
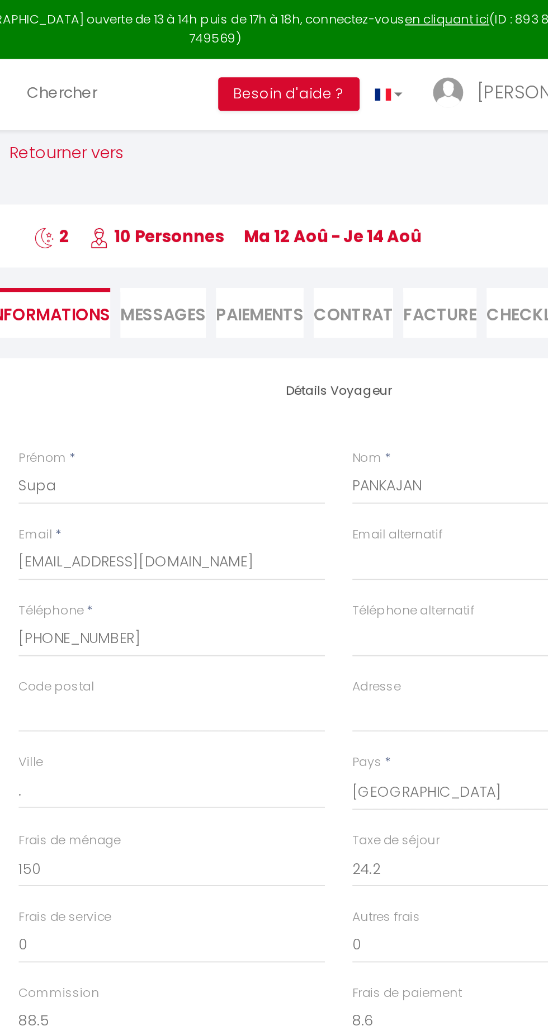
select select
checkbox input "false"
select select
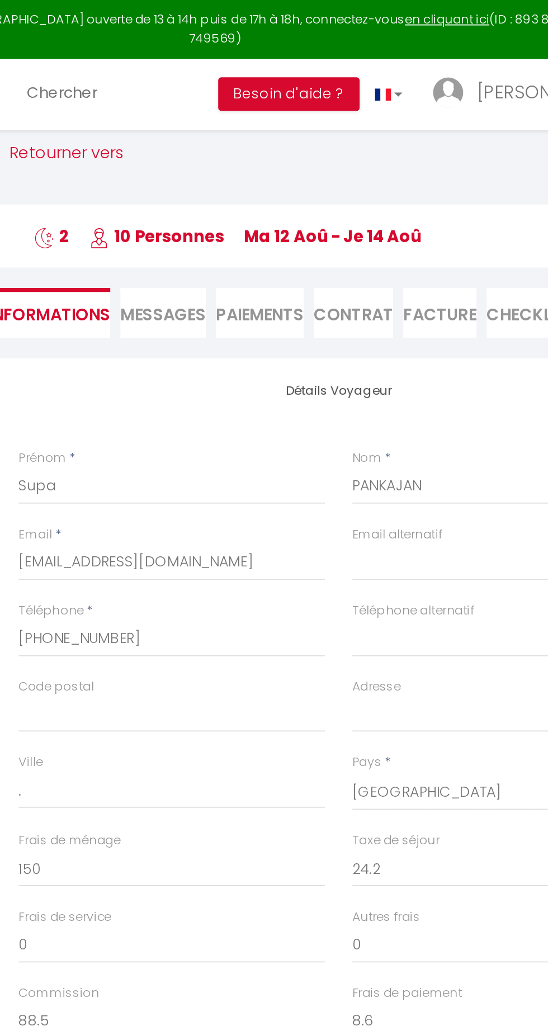
checkbox input "false"
select select
checkbox input "false"
select select
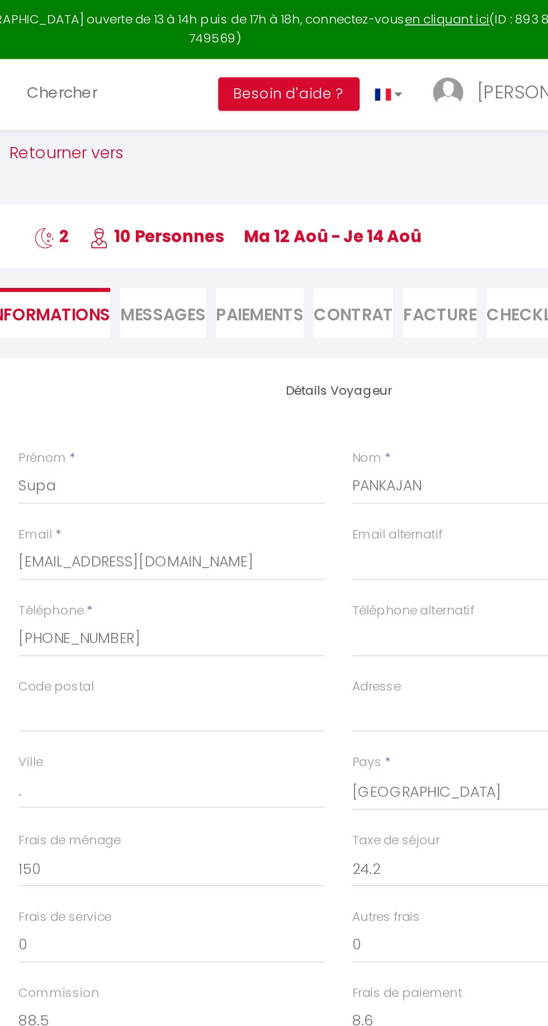
select select
checkbox input "false"
select select
checkbox input "false"
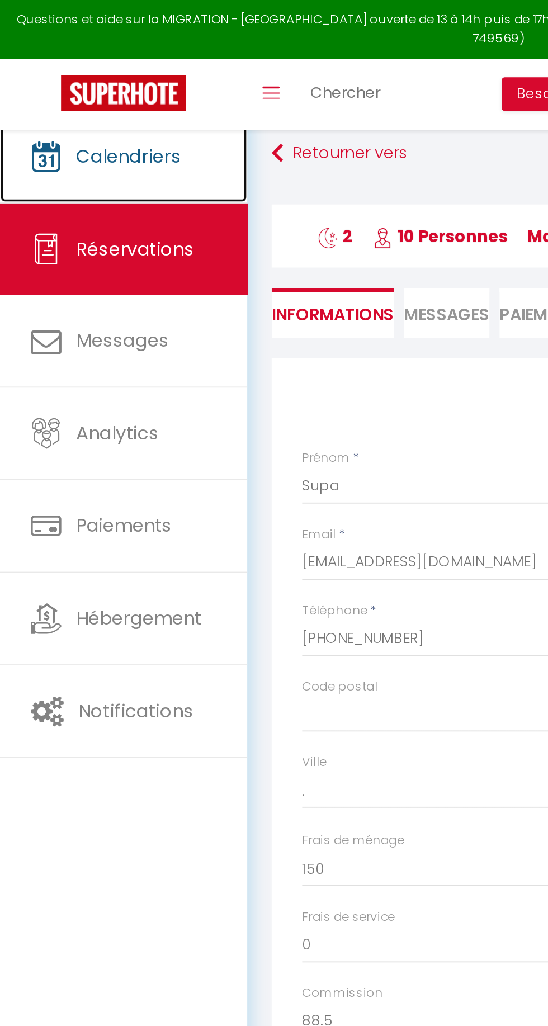
click at [89, 83] on span "Calendriers" at bounding box center [71, 86] width 58 height 14
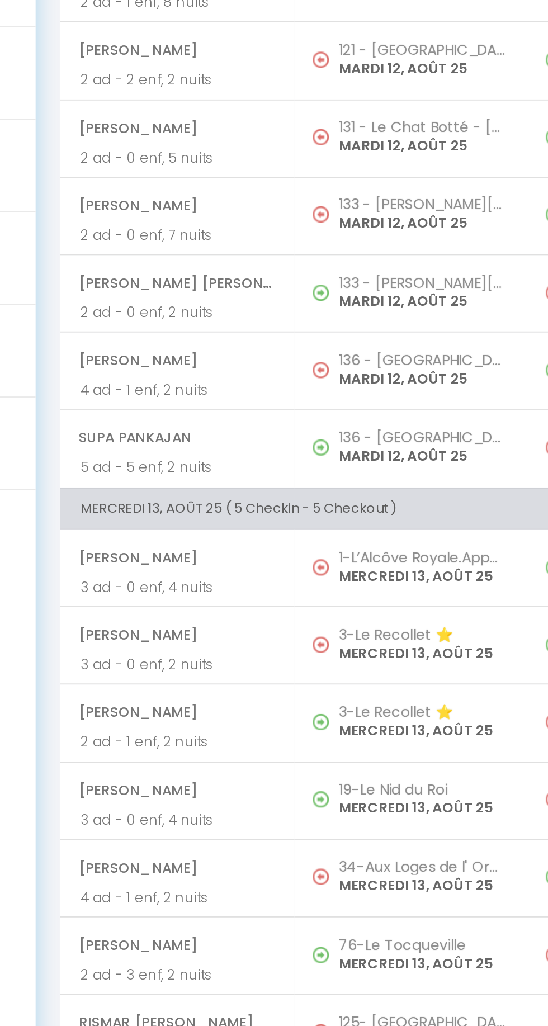
scroll to position [1112, 0]
click at [336, 536] on h5 "3-Le Recollet ⭐️" at bounding box center [349, 538] width 93 height 9
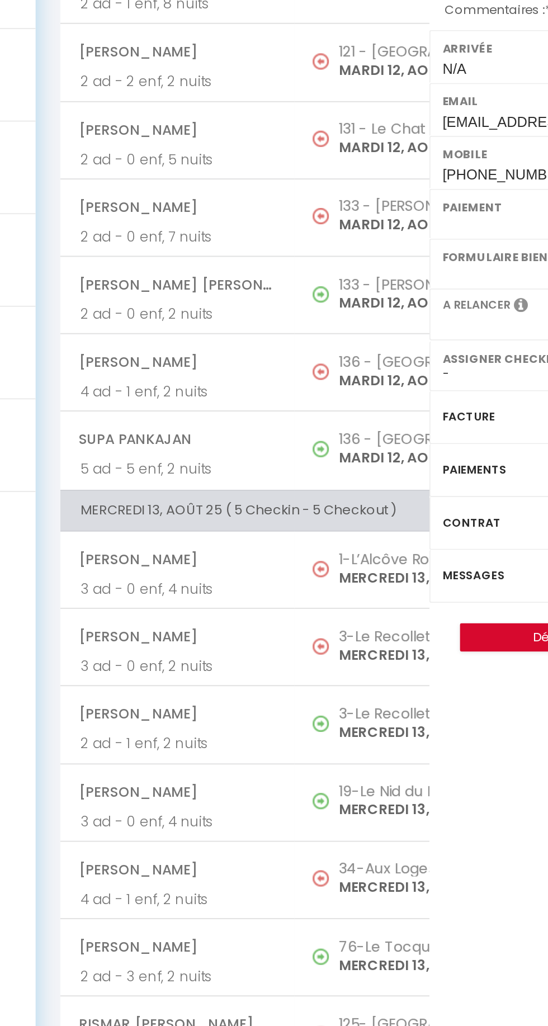
select select "OK"
select select "KO"
select select "0"
select select "1"
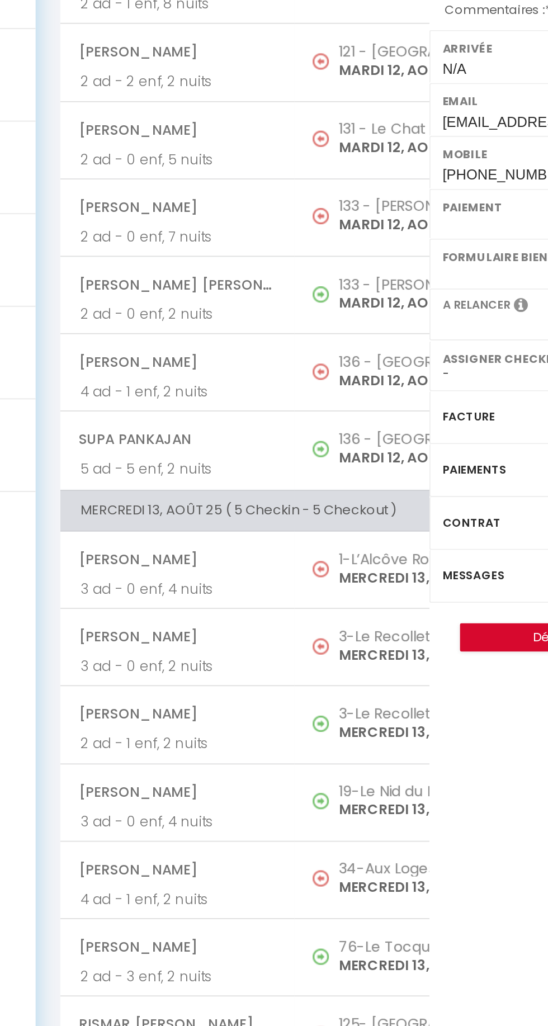
select select
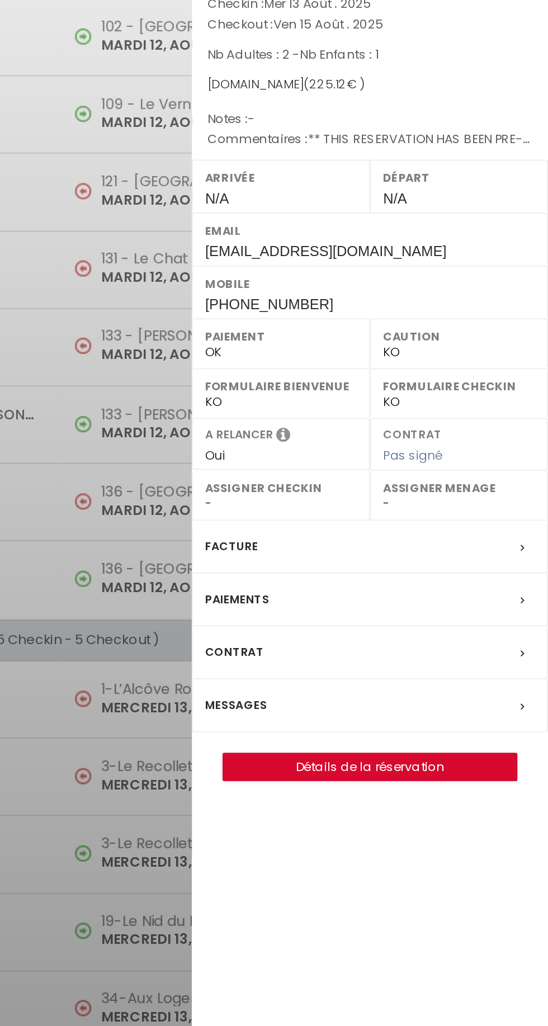
click at [412, 471] on div "Messages" at bounding box center [450, 463] width 196 height 29
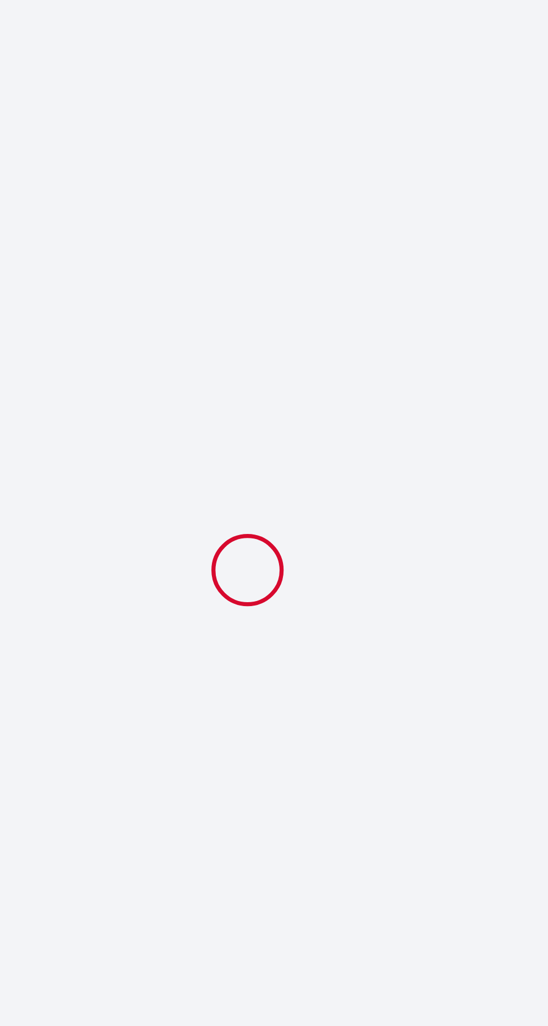
select select
select select "14"
checkbox input "false"
select select
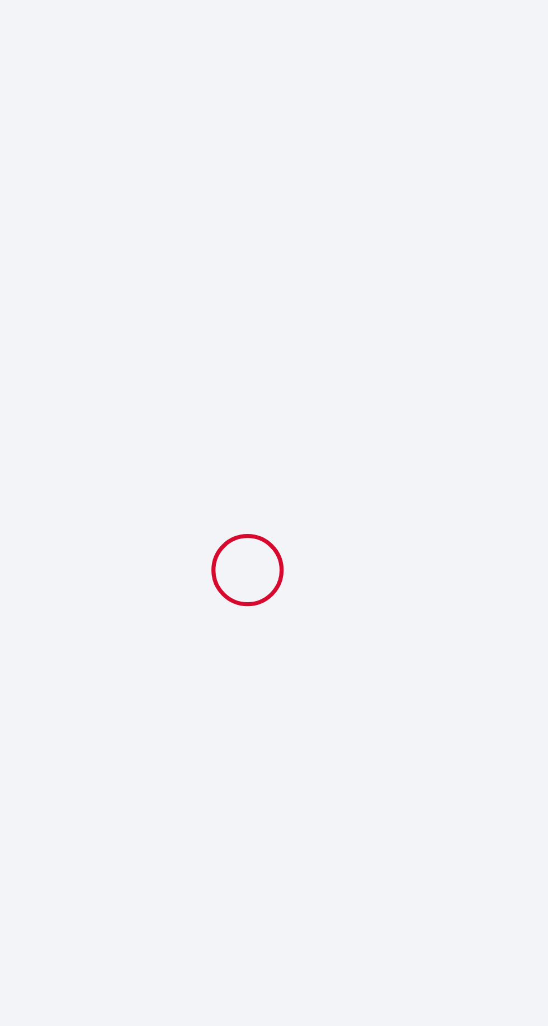
select select
checkbox input "false"
select select
checkbox input "false"
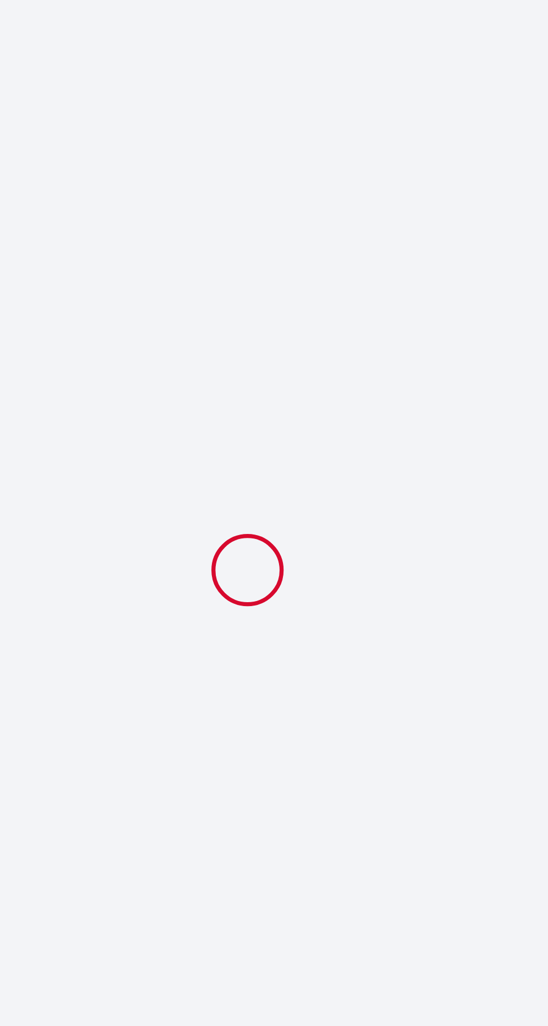
type textarea "** THIS RESERVATION HAS BEEN PRE-PAID ** BOOKING NOTE : Payment charge is EUR 3…"
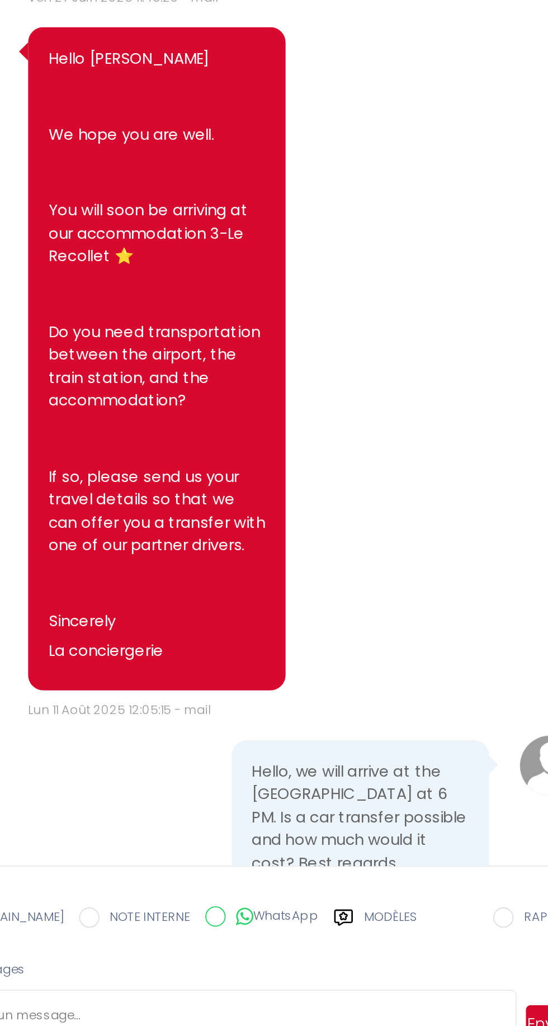
scroll to position [1887, 0]
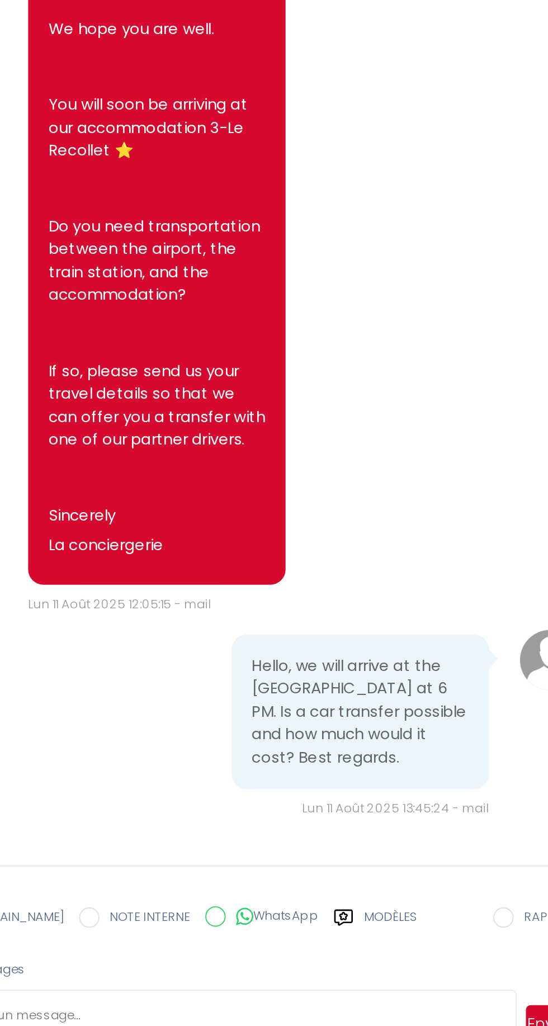
click at [406, 742] on label "Modèles" at bounding box center [421, 733] width 30 height 20
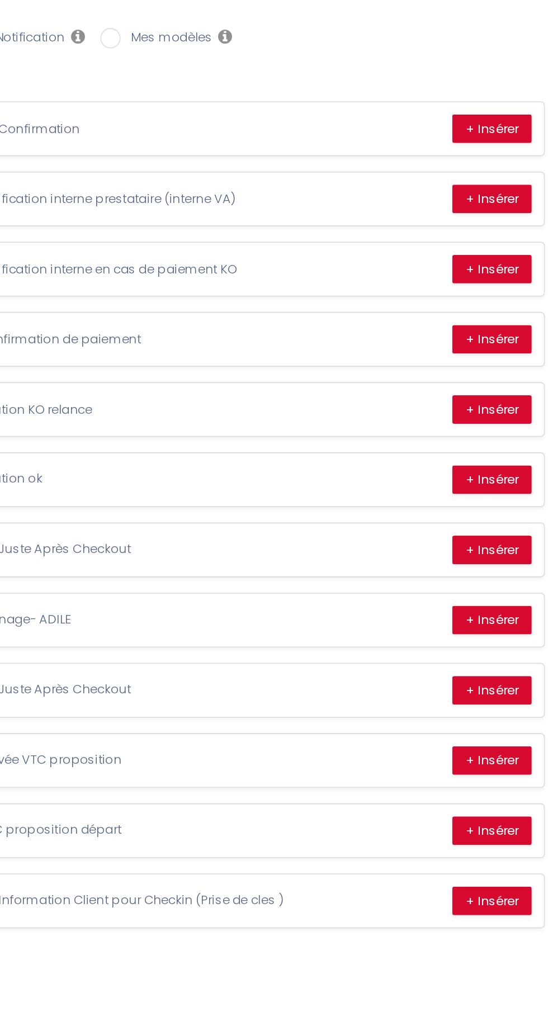
scroll to position [0, 0]
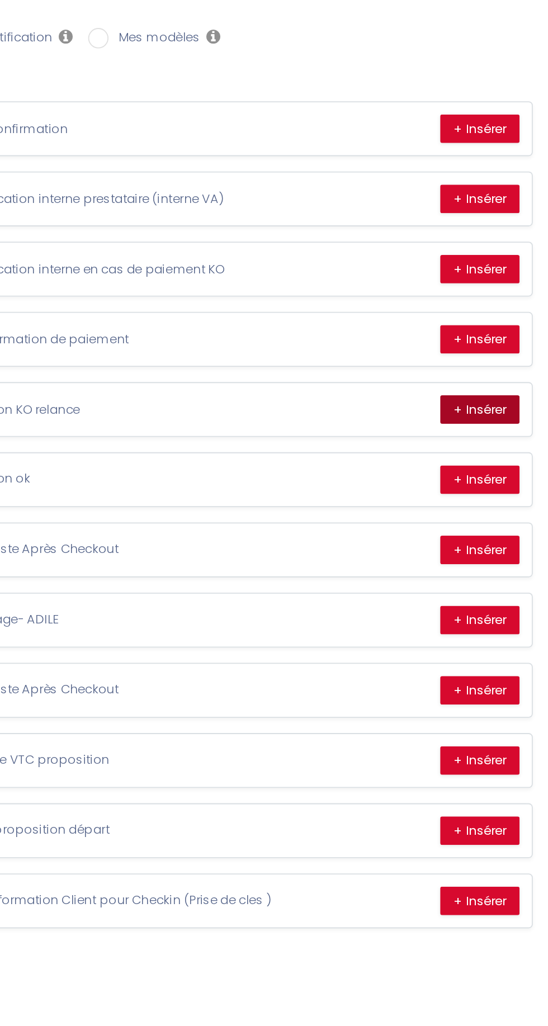
click at [515, 286] on button "+ Insérer" at bounding box center [511, 287] width 44 height 16
type textarea "Hello Christina In accordance with the conditions, a security deposit will be t…"
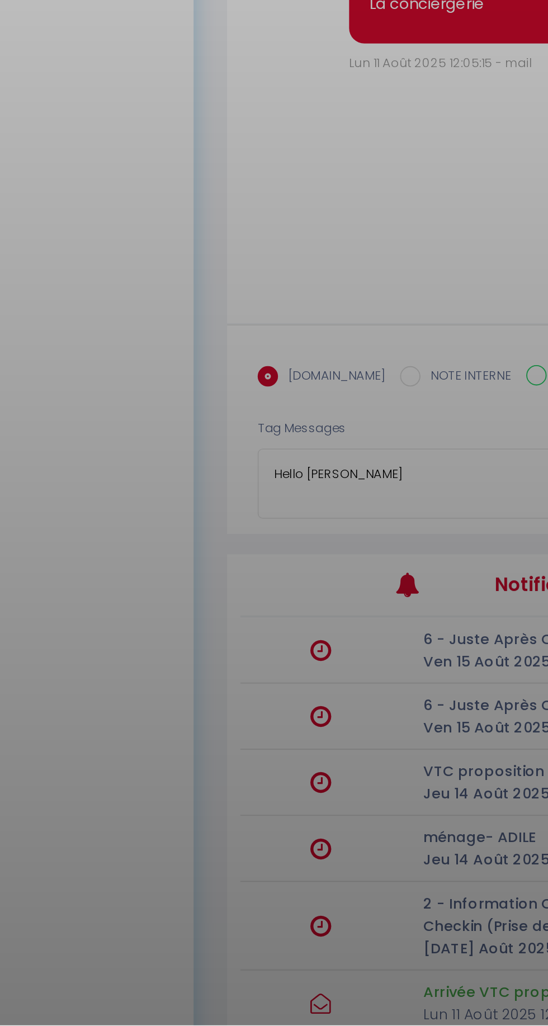
scroll to position [221, 0]
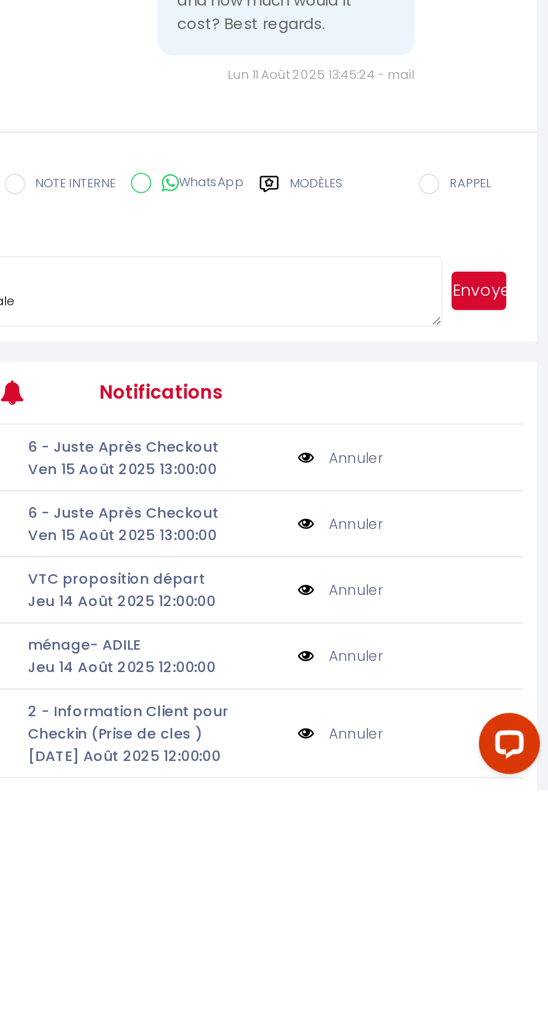
click at [518, 762] on button "Envoyer" at bounding box center [510, 751] width 30 height 21
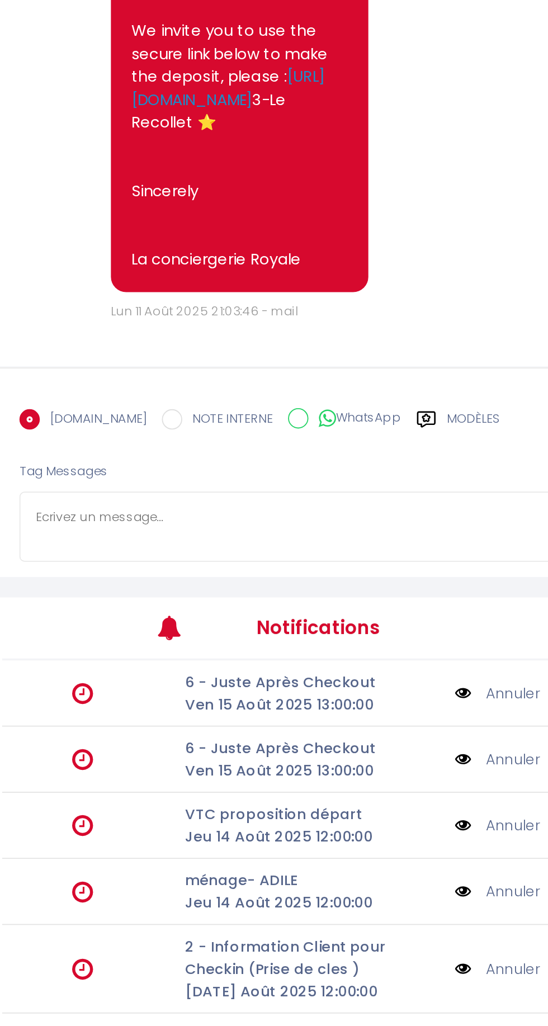
scroll to position [2377, 0]
click at [406, 707] on label "Modèles" at bounding box center [421, 697] width 30 height 20
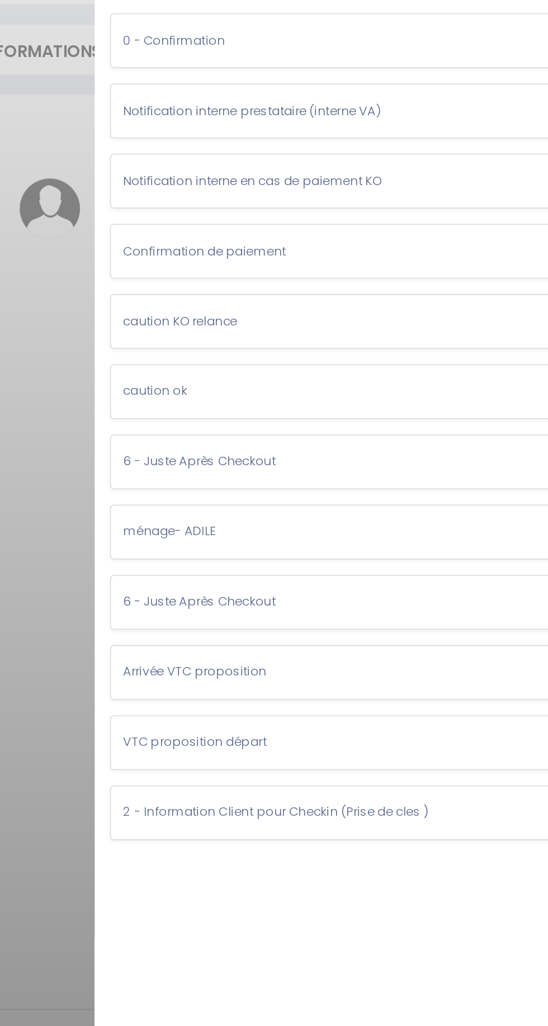
scroll to position [0, 0]
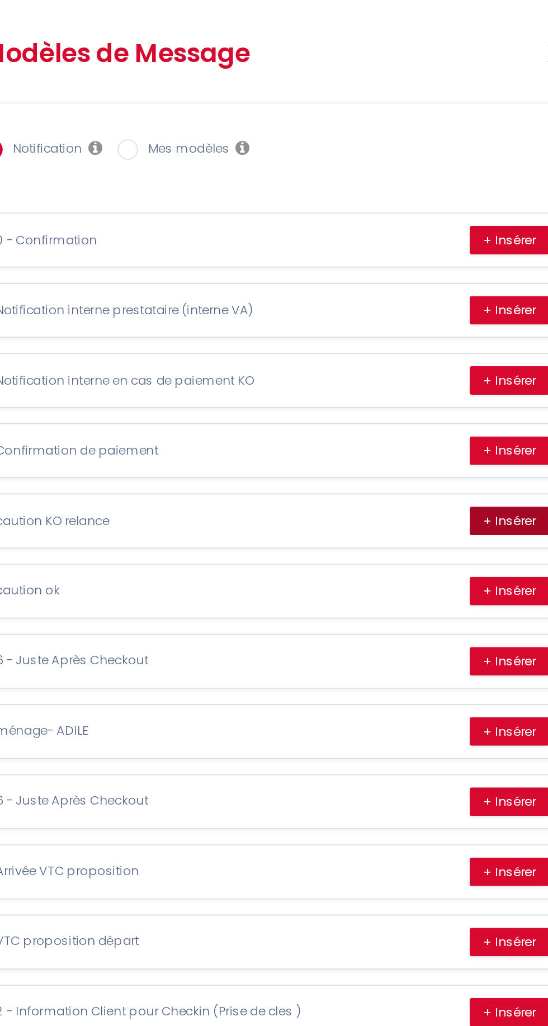
click at [518, 280] on button "+ Insérer" at bounding box center [511, 287] width 44 height 16
type textarea "Hello Christina In accordance with the conditions, a security deposit will be t…"
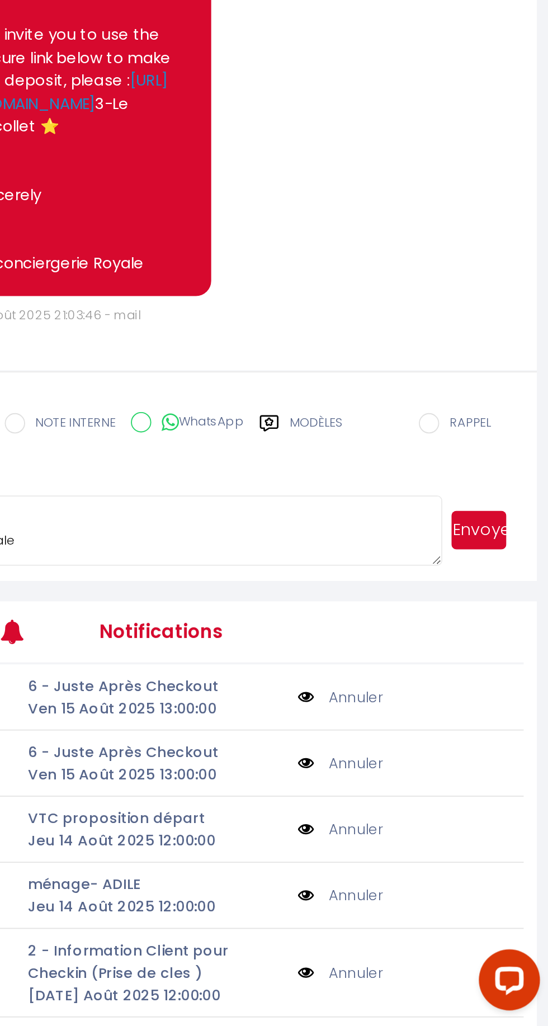
scroll to position [34, 0]
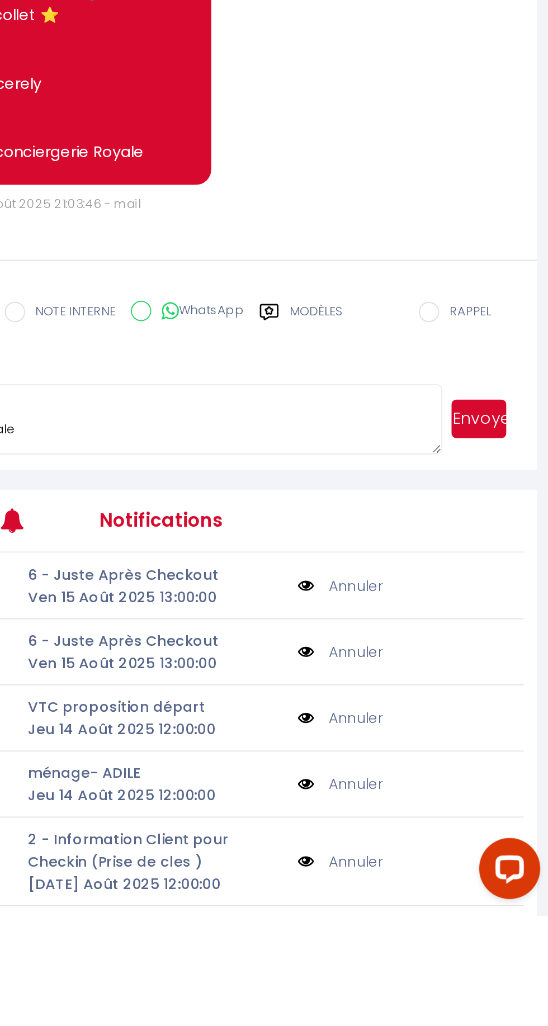
click at [524, 764] on button "Envoyer" at bounding box center [510, 753] width 30 height 21
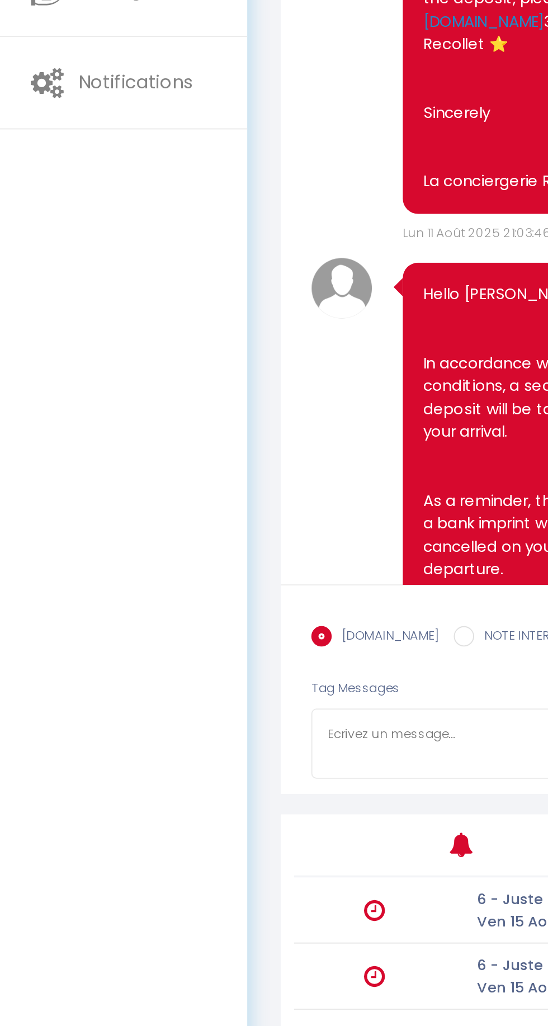
scroll to position [0, 0]
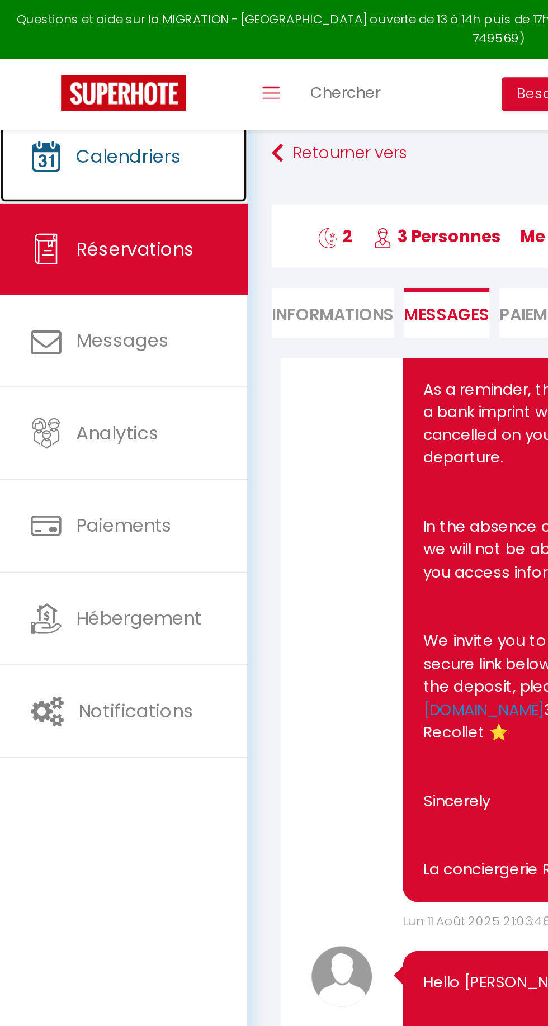
click at [103, 92] on link "Calendriers" at bounding box center [68, 86] width 136 height 50
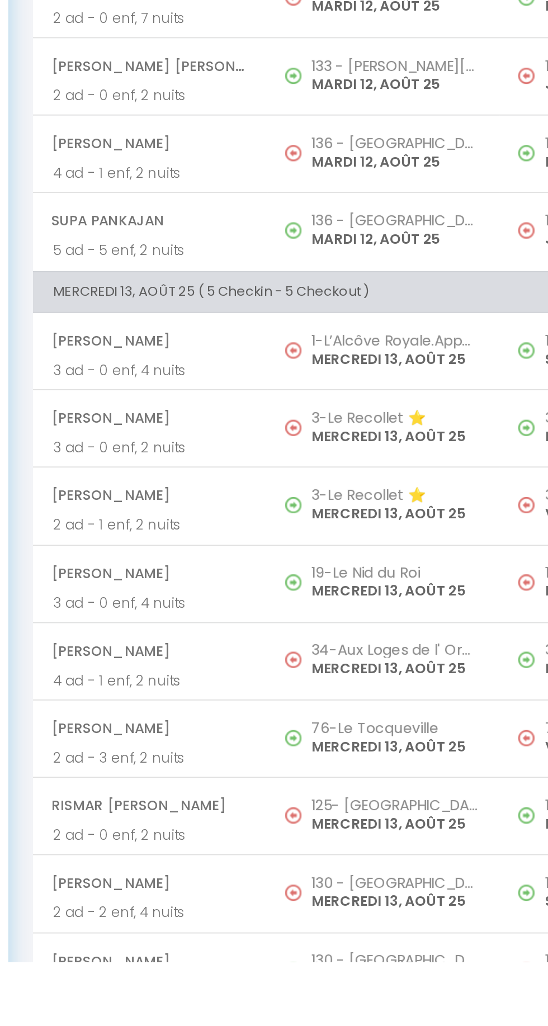
scroll to position [883, 0]
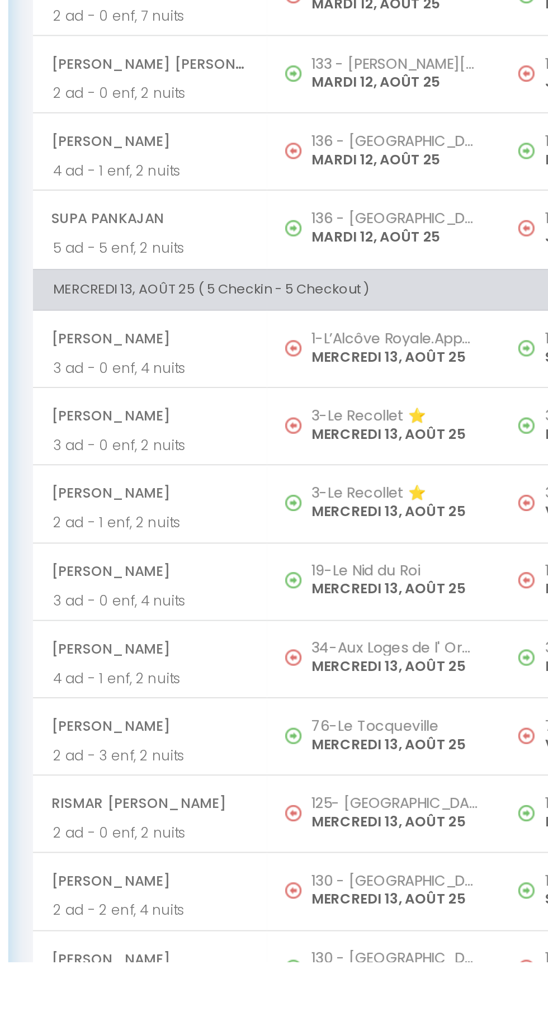
click at [369, 815] on p "MERCREDI 13, AOÛT 25" at bounding box center [349, 821] width 93 height 12
select select "OK"
select select "0"
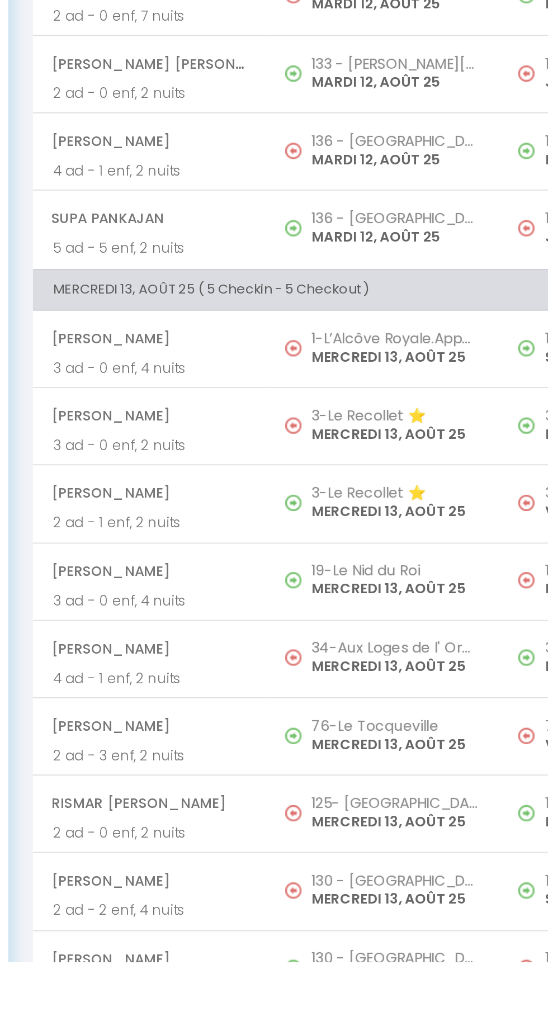
select select "1"
select select
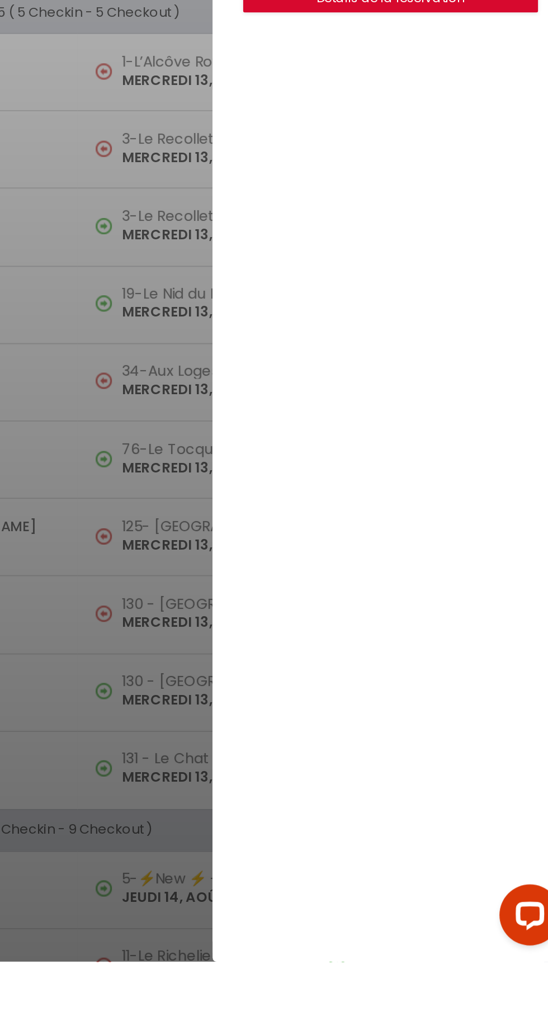
scroll to position [1037, 0]
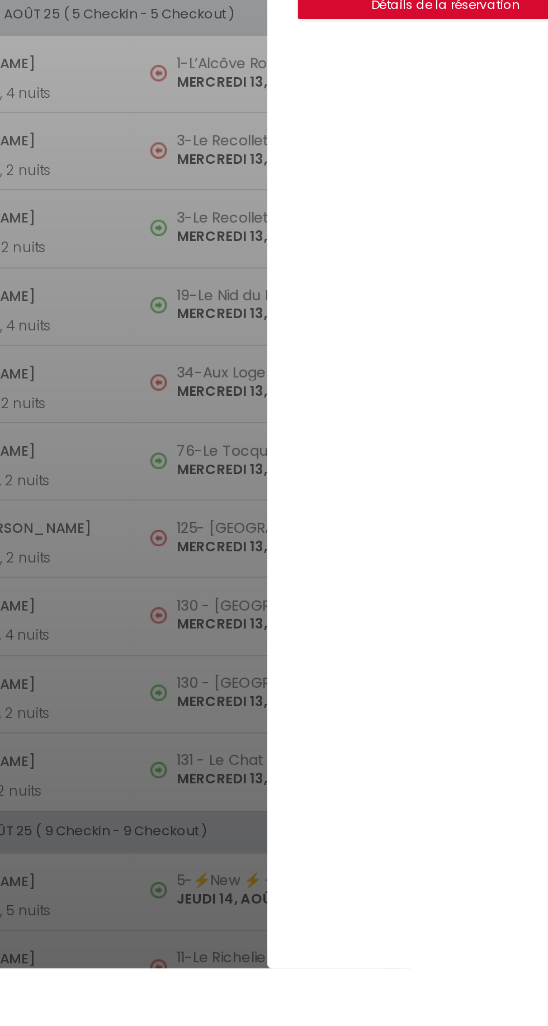
click at [325, 896] on div at bounding box center [274, 513] width 548 height 1026
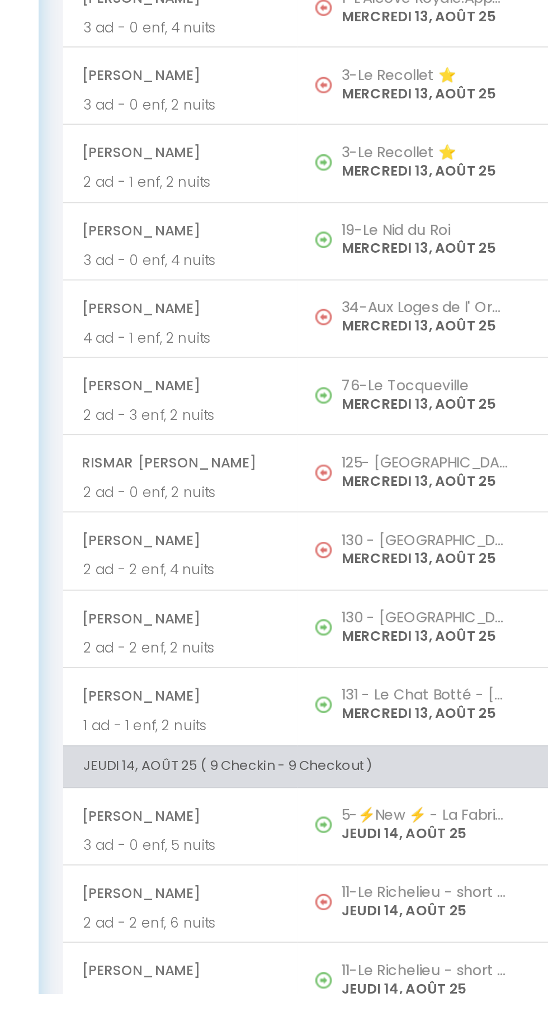
scroll to position [1144, 0]
